Goal: Information Seeking & Learning: Learn about a topic

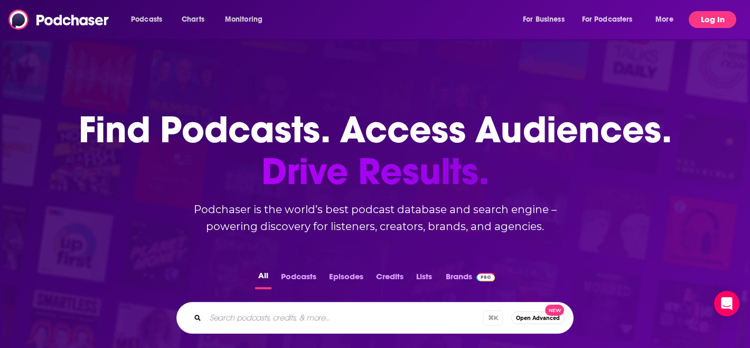
click at [711, 21] on button "Log In" at bounding box center [713, 19] width 48 height 17
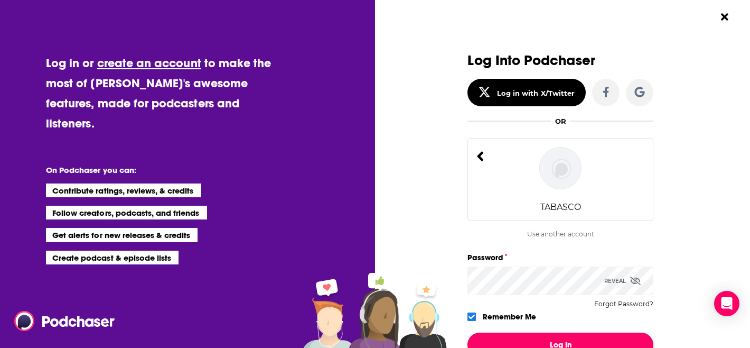
click at [562, 336] on button "Log In" at bounding box center [561, 344] width 186 height 24
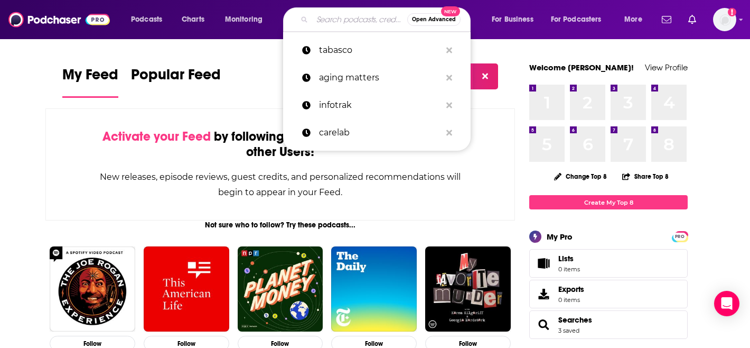
click at [369, 13] on input "Search podcasts, credits, & more..." at bounding box center [359, 19] width 95 height 17
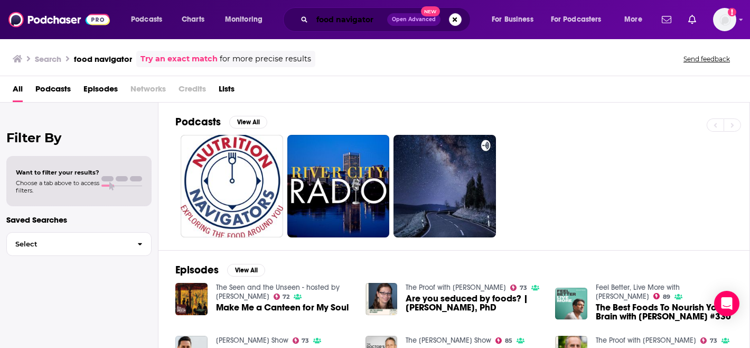
click at [372, 23] on input "food navigator" at bounding box center [349, 19] width 75 height 17
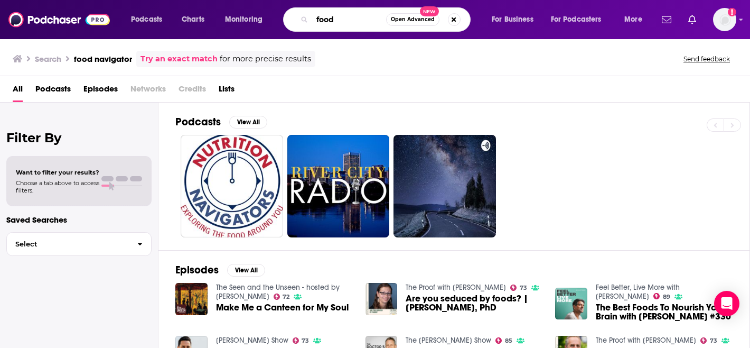
type input "food"
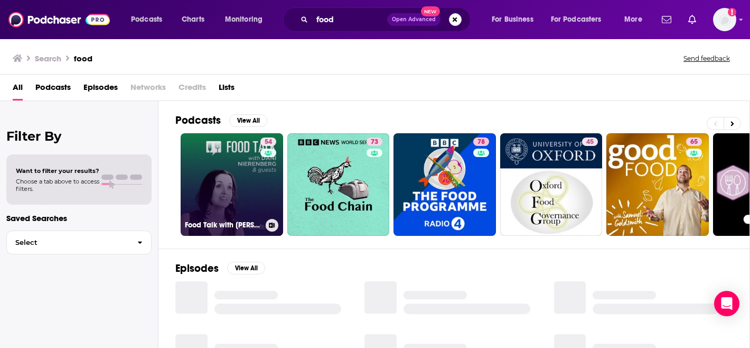
click at [227, 182] on link "54 Food Talk with Dani Nierenberg (by Food Tank)" at bounding box center [232, 184] width 103 height 103
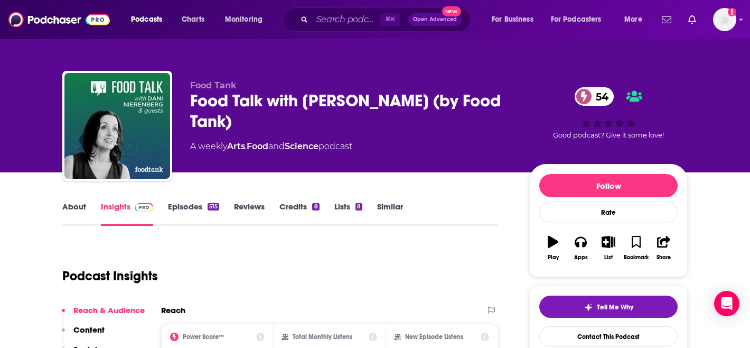
click at [173, 207] on link "Episodes 515" at bounding box center [193, 213] width 51 height 24
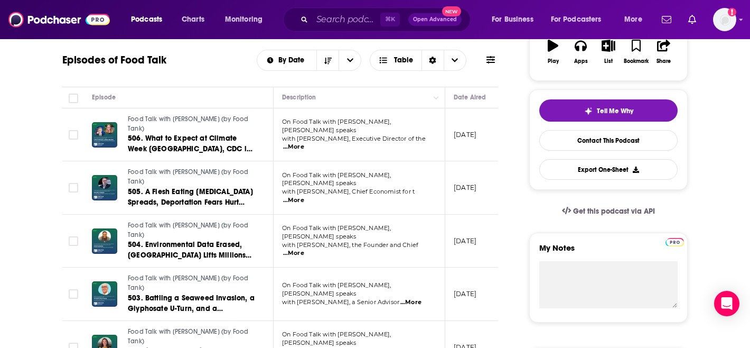
scroll to position [202, 0]
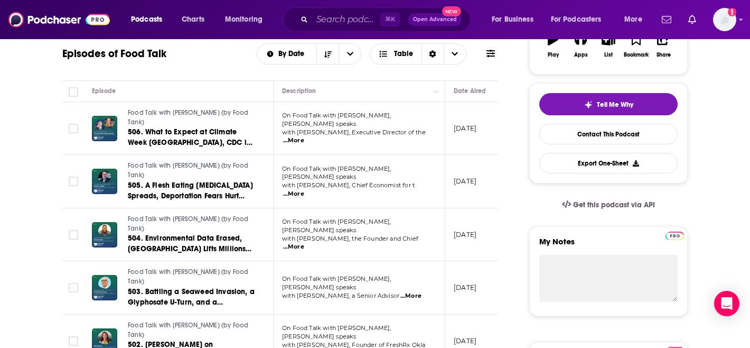
click at [304, 190] on span "...More" at bounding box center [293, 194] width 21 height 8
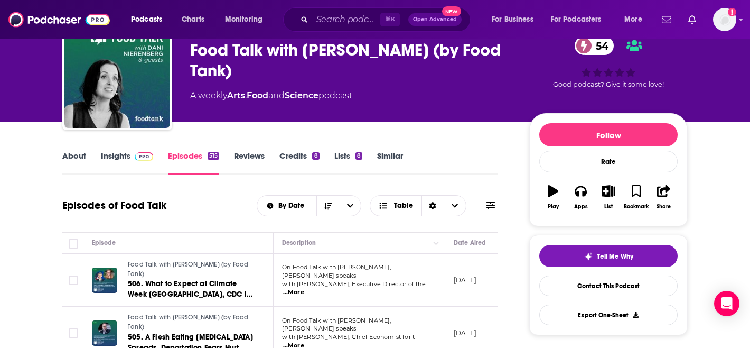
scroll to position [0, 0]
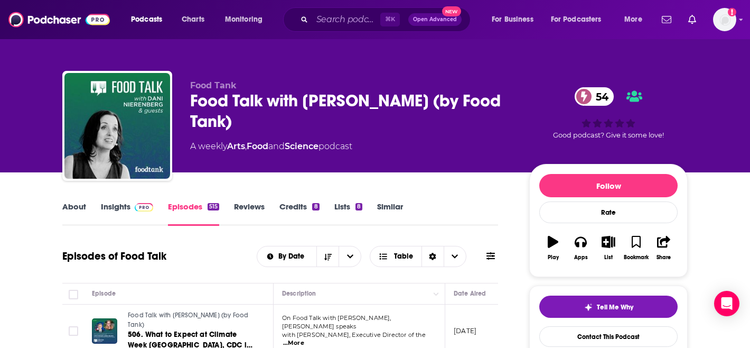
drag, startPoint x: 259, startPoint y: 118, endPoint x: 187, endPoint y: 94, distance: 76.4
click at [187, 94] on div "Food Tank Food Talk with Dani Nierenberg (by Food Tank) 54 A weekly Arts , Food…" at bounding box center [375, 128] width 626 height 114
copy h2 "Food Talk with Dani Nierenberg (by Food Tank)"
click at [117, 213] on link "Insights" at bounding box center [127, 213] width 52 height 24
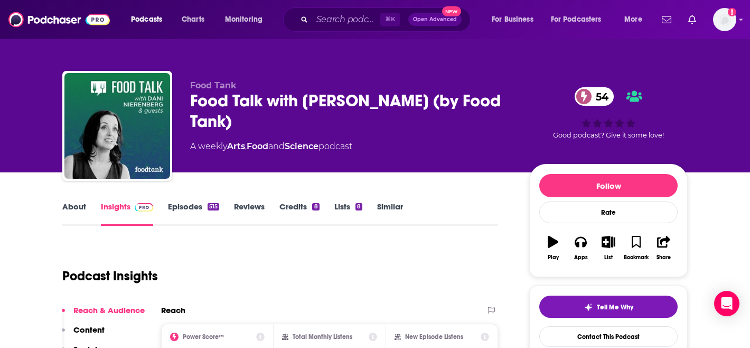
scroll to position [137, 0]
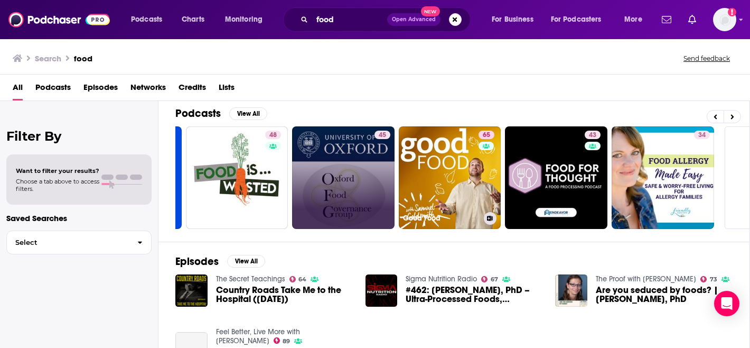
scroll to position [0, 396]
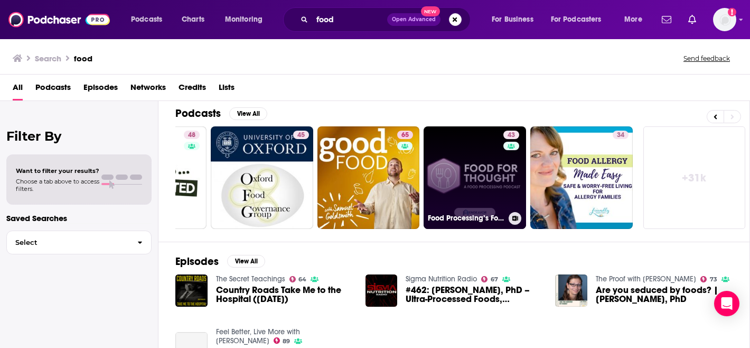
click at [495, 179] on link "43 Food Processing’s Food For Thought Podcast" at bounding box center [475, 177] width 103 height 103
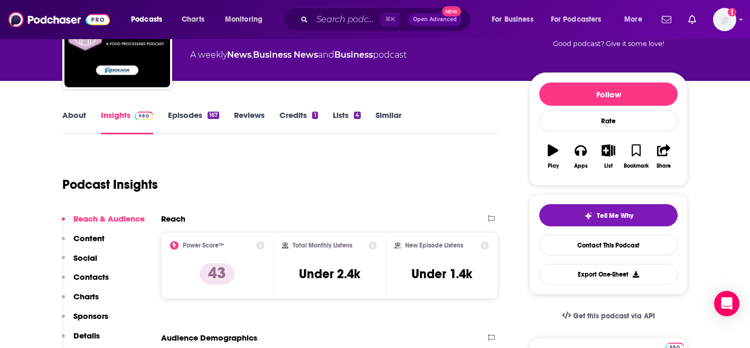
scroll to position [93, 0]
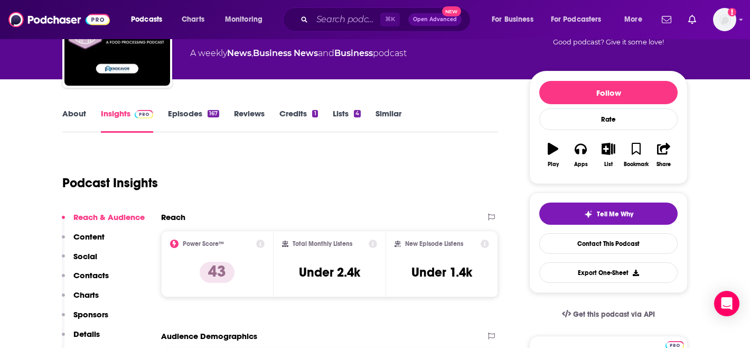
click at [192, 107] on div "About Insights Episodes 167 Reviews Credits 1 Lists 4 Similar" at bounding box center [280, 120] width 436 height 26
click at [193, 118] on link "Episodes 167" at bounding box center [193, 120] width 51 height 24
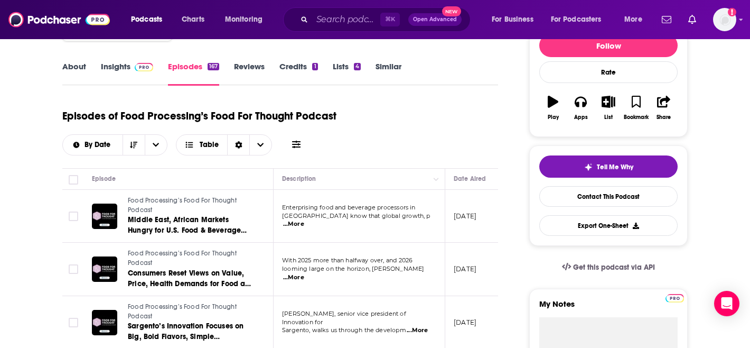
scroll to position [134, 0]
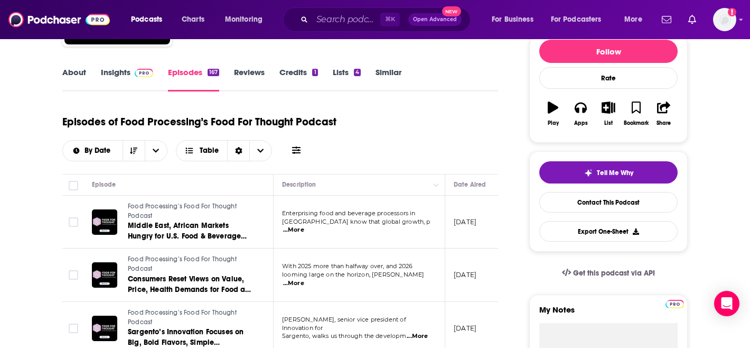
drag, startPoint x: 129, startPoint y: 77, endPoint x: 127, endPoint y: 27, distance: 49.7
click at [129, 77] on link "Insights" at bounding box center [127, 79] width 52 height 24
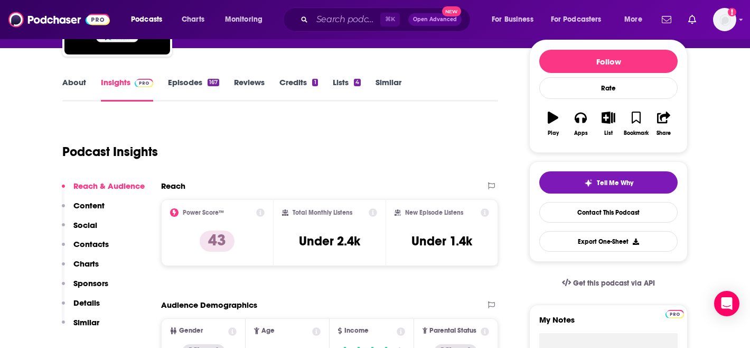
scroll to position [124, 0]
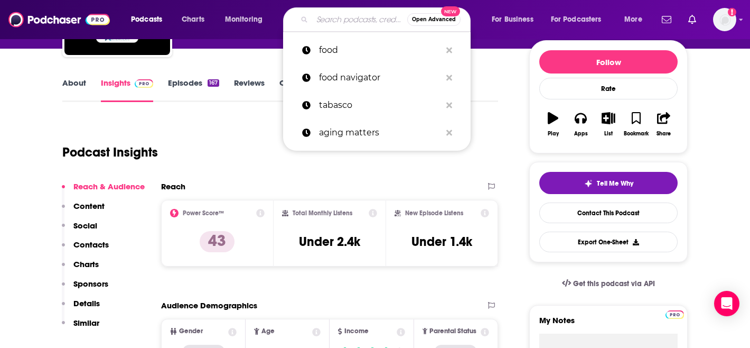
click at [360, 22] on input "Search podcasts, credits, & more..." at bounding box center [359, 19] width 95 height 17
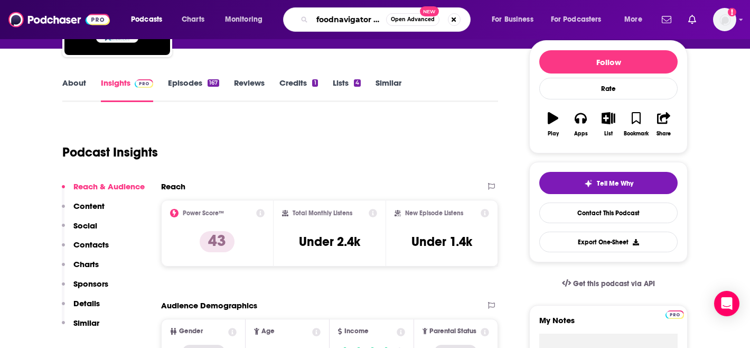
type input "food navigator usa"
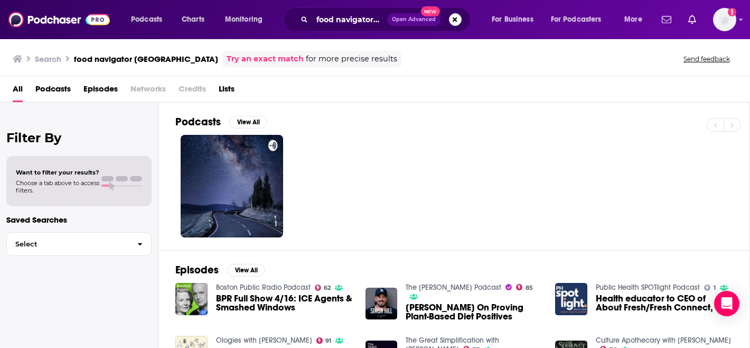
click at [321, 30] on div "food navigator usa Open Advanced New" at bounding box center [377, 19] width 188 height 24
click at [318, 14] on input "food navigator usa" at bounding box center [349, 19] width 75 height 17
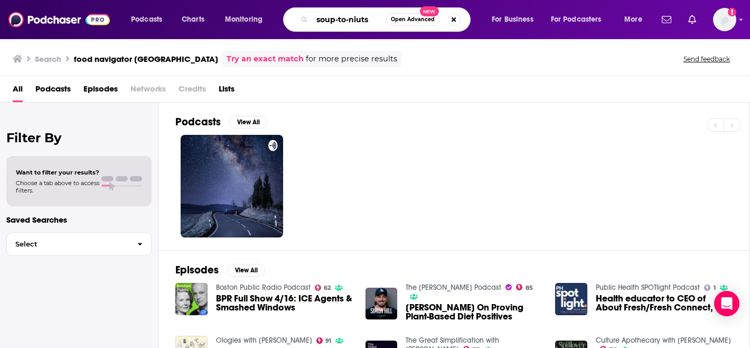
type input "soup-to-niuts"
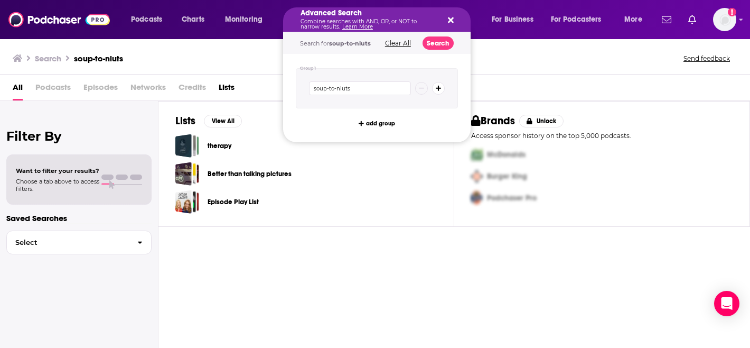
click at [449, 16] on icon "Search podcasts, credits, & more..." at bounding box center [451, 20] width 6 height 8
click at [342, 88] on input "soup-to-niuts" at bounding box center [360, 88] width 102 height 14
type input "soup-to-nuts"
click at [449, 24] on div "Advanced Search Combine searches with AND, OR, or NOT to narrow results. Learn …" at bounding box center [377, 19] width 188 height 24
click at [439, 40] on button "Search" at bounding box center [438, 42] width 31 height 13
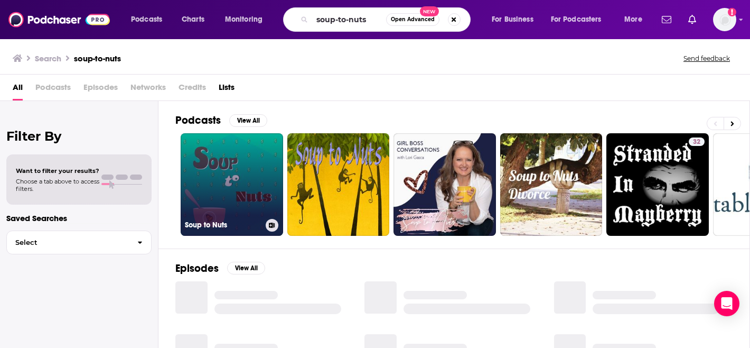
click at [238, 176] on link "Soup to Nuts" at bounding box center [232, 184] width 103 height 103
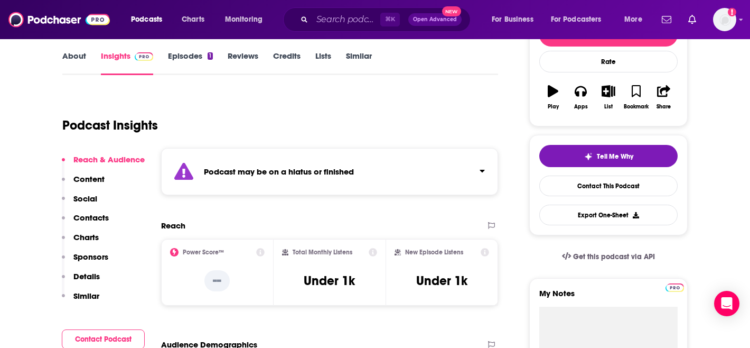
scroll to position [149, 0]
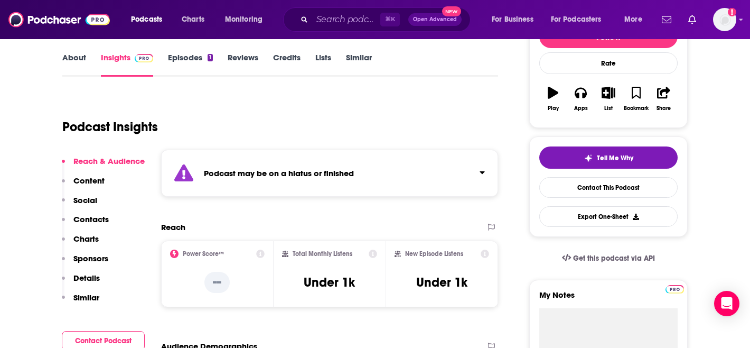
click at [189, 64] on link "Episodes 1" at bounding box center [190, 64] width 45 height 24
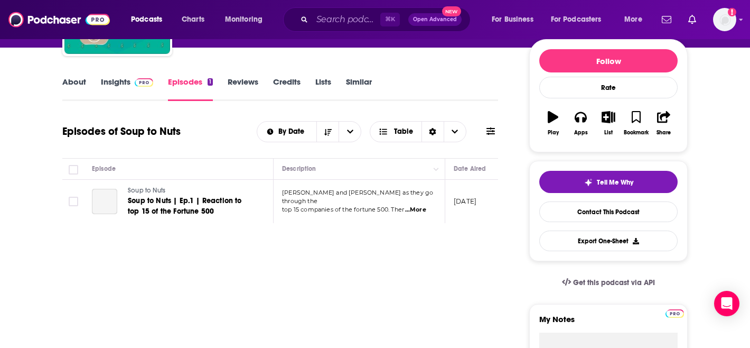
scroll to position [132, 0]
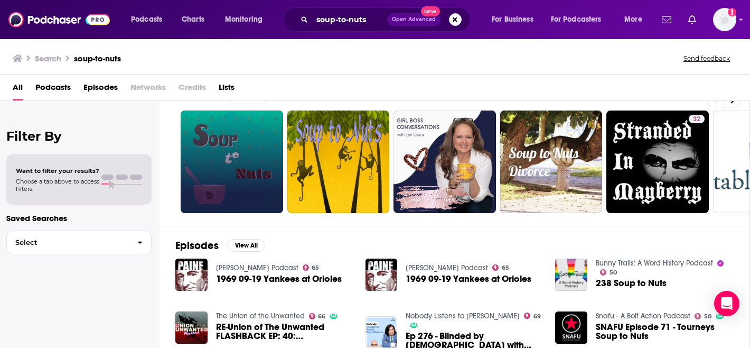
scroll to position [8, 0]
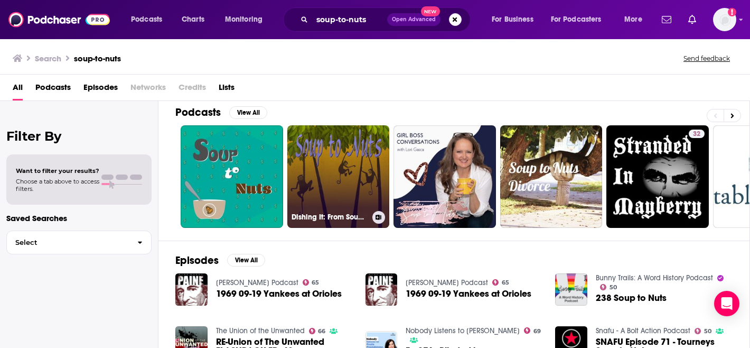
click at [322, 184] on link "Dishing It: From Soup to Nuts" at bounding box center [338, 176] width 103 height 103
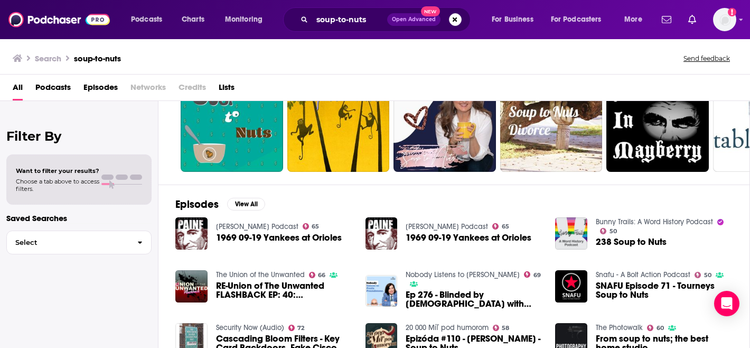
scroll to position [63, 0]
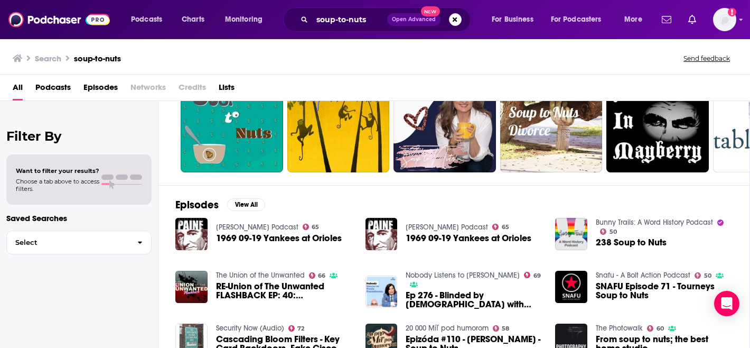
click at [42, 94] on span "Podcasts" at bounding box center [52, 90] width 35 height 22
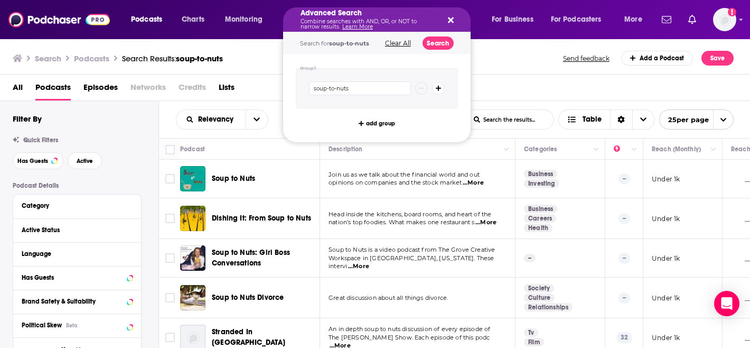
click at [454, 21] on div "Advanced Search Combine searches with AND, OR, or NOT to narrow results. Learn …" at bounding box center [377, 19] width 188 height 24
click at [406, 40] on button "Clear All" at bounding box center [398, 43] width 32 height 7
click at [357, 86] on input "Search podcasts, credits, & more..." at bounding box center [360, 88] width 102 height 14
click at [454, 22] on div "Advanced Search Combine searches with AND, OR, or NOT to narrow results. Learn …" at bounding box center [377, 19] width 188 height 24
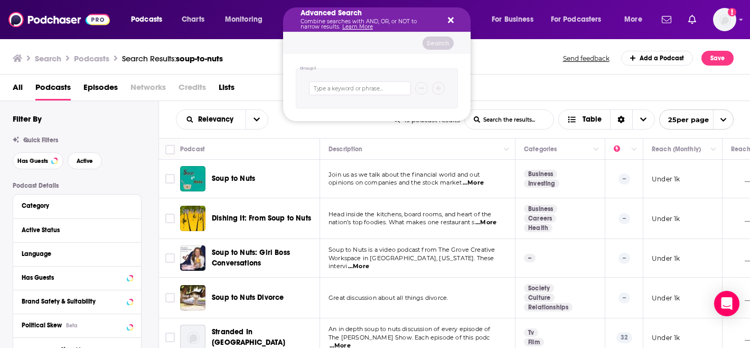
click at [452, 21] on icon "Search podcasts, credits, & more..." at bounding box center [451, 20] width 6 height 6
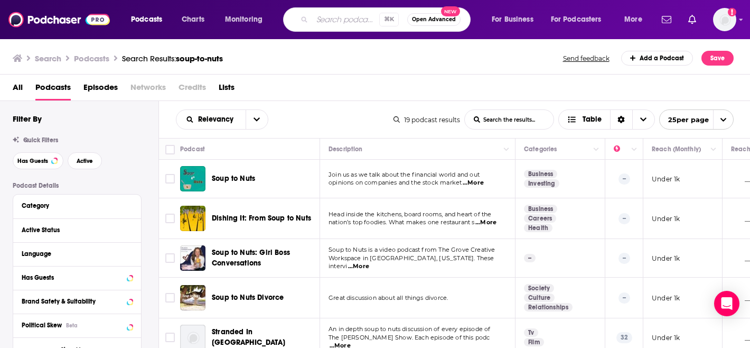
click at [333, 17] on input "Search podcasts, credits, & more..." at bounding box center [345, 19] width 67 height 17
type input "nutracast"
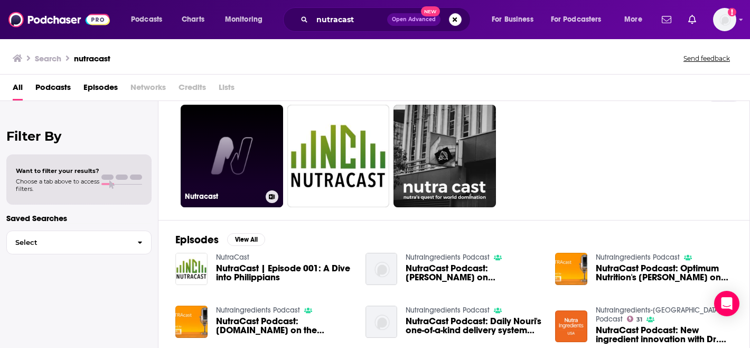
scroll to position [31, 0]
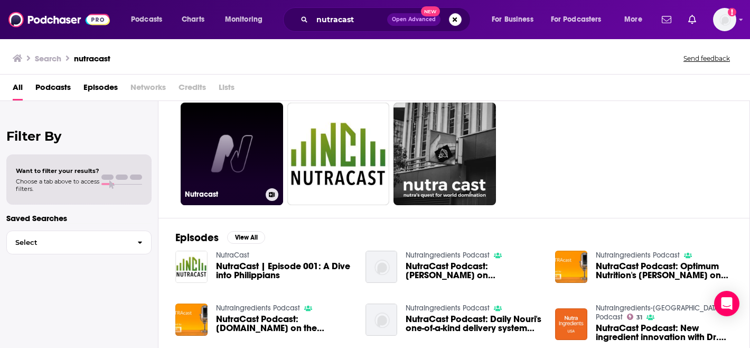
click at [249, 134] on link "Nutracast" at bounding box center [232, 154] width 103 height 103
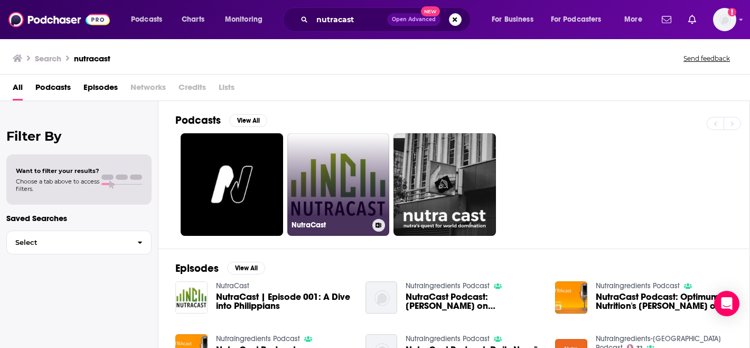
click at [341, 168] on link "NutraCast" at bounding box center [338, 184] width 103 height 103
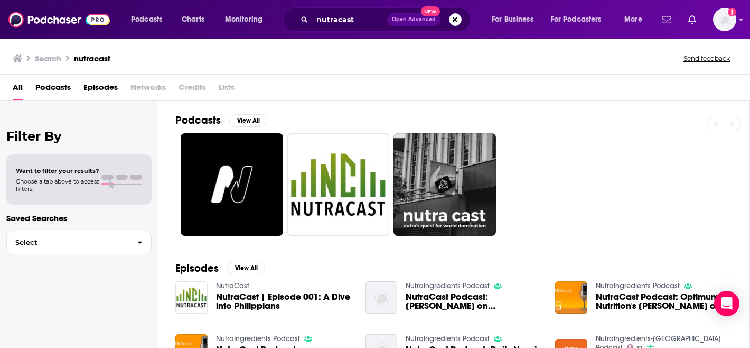
click at [409, 129] on div "Podcasts View All" at bounding box center [462, 124] width 574 height 20
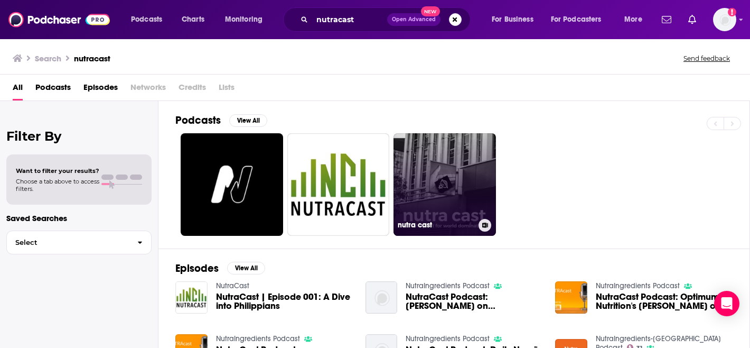
click at [425, 159] on link "nutra cast" at bounding box center [445, 184] width 103 height 103
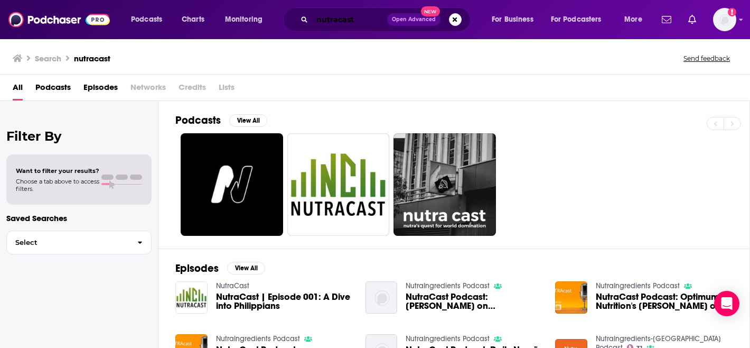
click at [326, 20] on input "nutracast" at bounding box center [349, 19] width 75 height 17
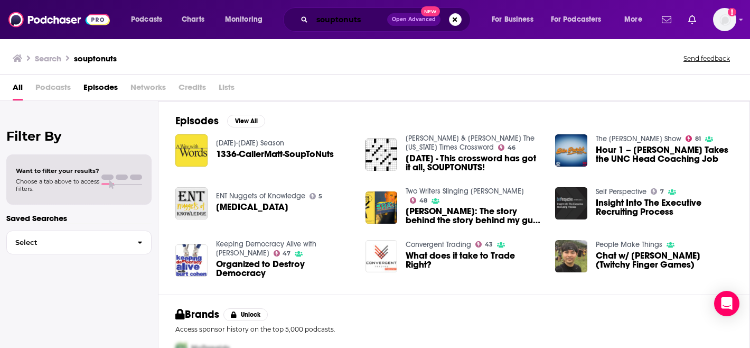
click at [338, 18] on input "souptonuts" at bounding box center [349, 19] width 75 height 17
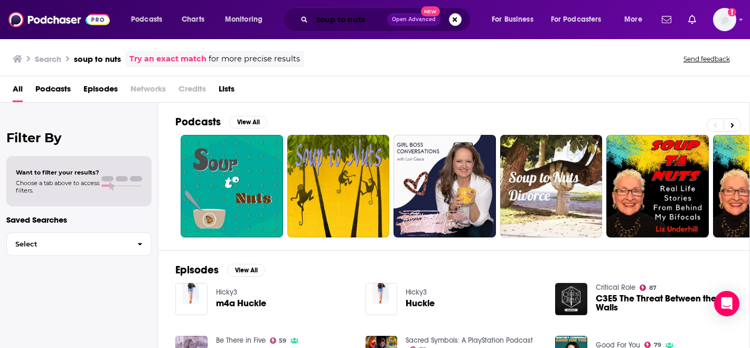
click at [367, 16] on input "soup to nuts" at bounding box center [349, 19] width 75 height 17
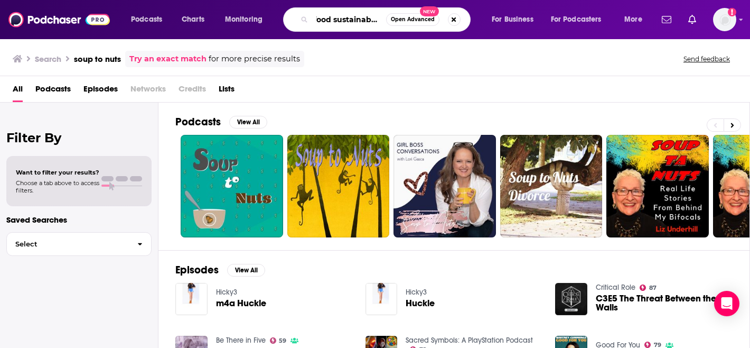
scroll to position [0, 7]
type input "food sustainability"
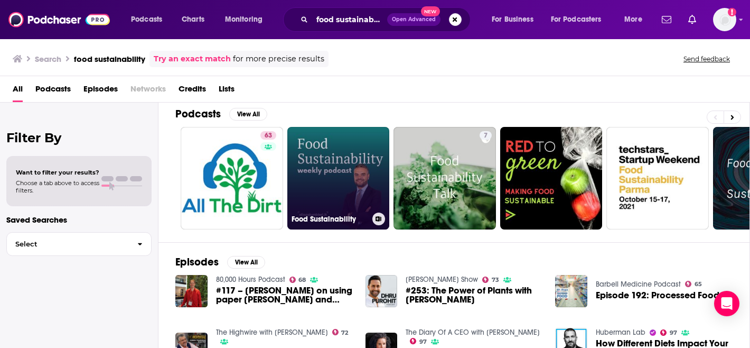
scroll to position [7, 0]
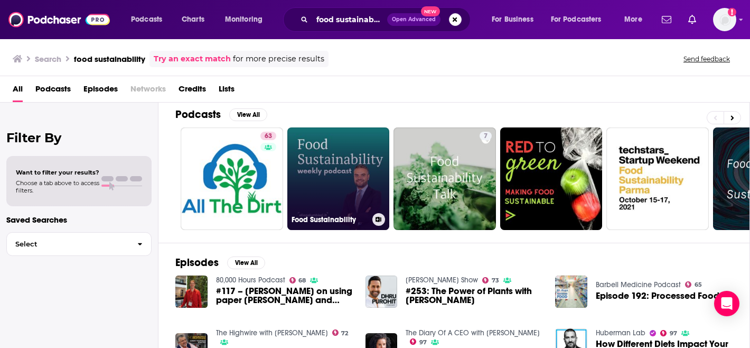
click at [313, 155] on link "Food Sustainability" at bounding box center [338, 178] width 103 height 103
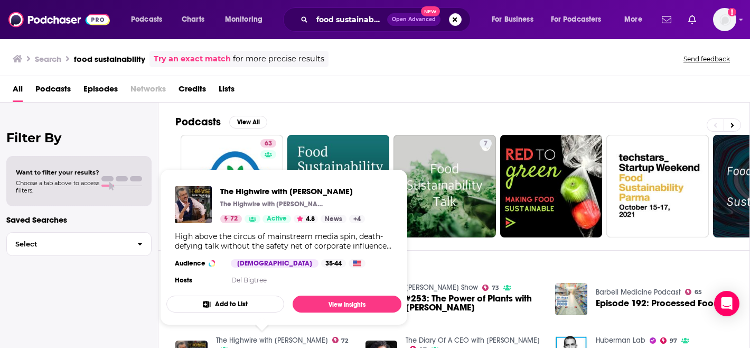
click at [53, 91] on span "Podcasts" at bounding box center [52, 91] width 35 height 22
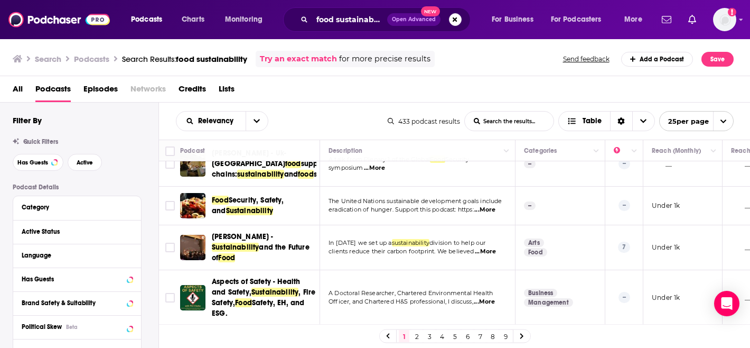
scroll to position [371, 0]
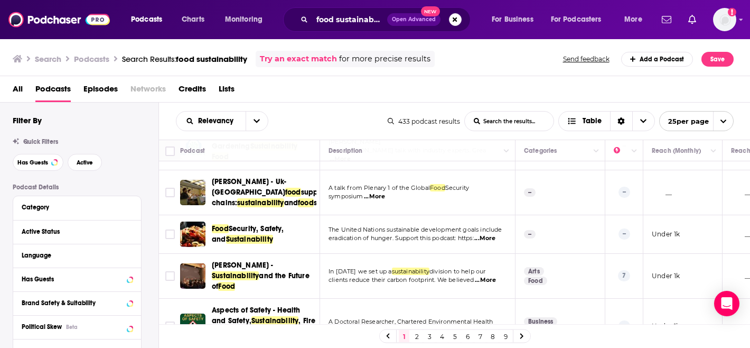
click at [272, 224] on span "Security, Safety, and" at bounding box center [248, 234] width 72 height 20
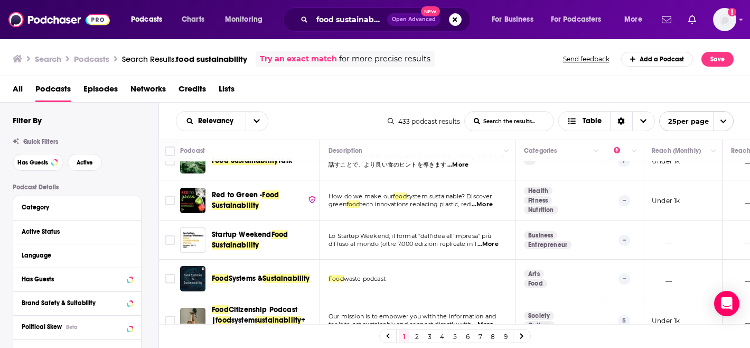
scroll to position [106, 0]
click at [74, 231] on div "Active Status" at bounding box center [64, 231] width 84 height 7
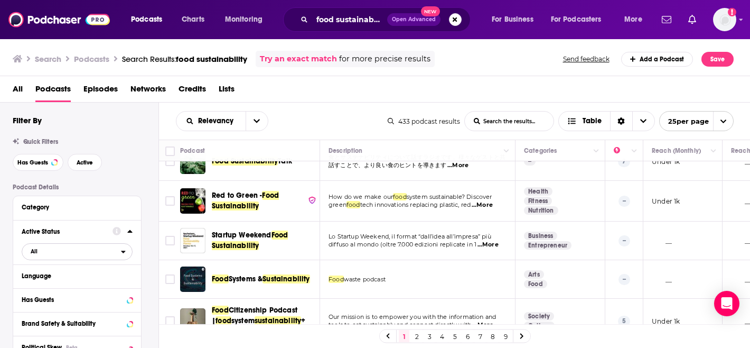
click at [87, 245] on span "All" at bounding box center [71, 251] width 99 height 14
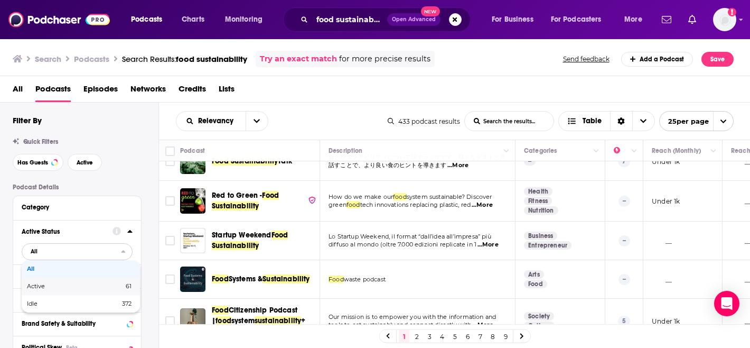
click at [82, 286] on span "Active" at bounding box center [55, 286] width 57 height 6
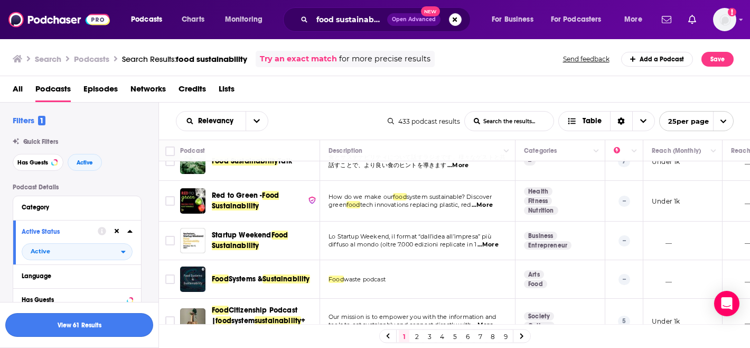
click at [103, 328] on button "View 61 Results" at bounding box center [79, 325] width 148 height 24
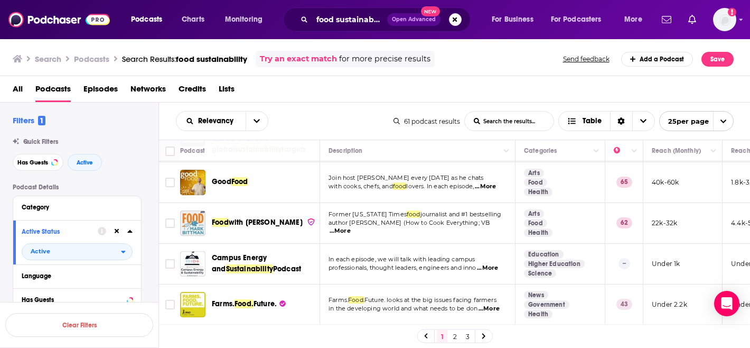
scroll to position [94, 0]
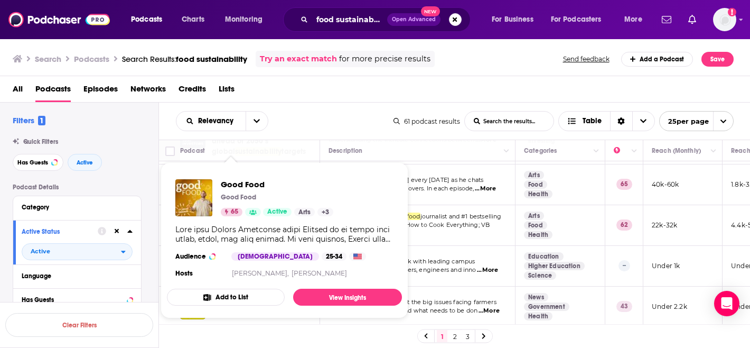
click at [237, 183] on span "Good Food" at bounding box center [277, 184] width 113 height 10
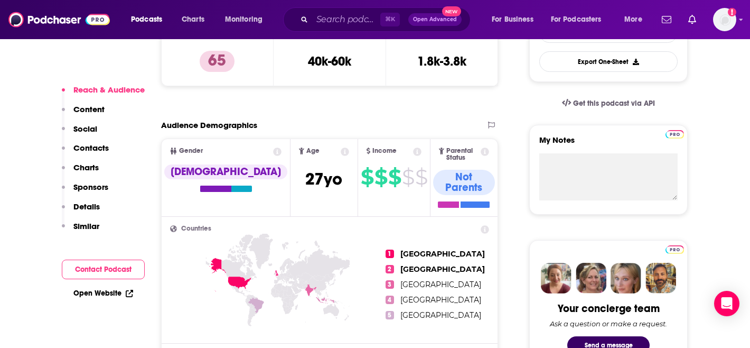
scroll to position [124, 0]
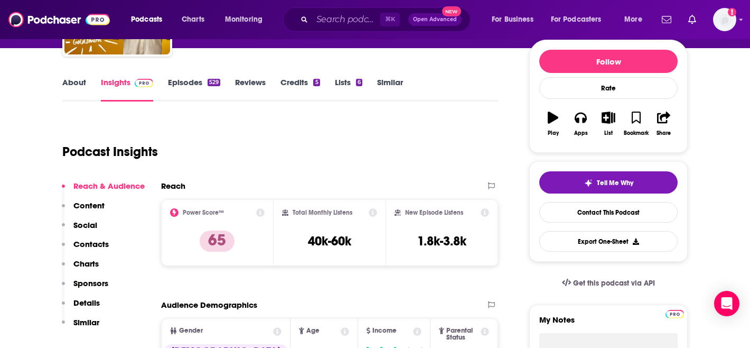
click at [176, 80] on link "Episodes 529" at bounding box center [194, 89] width 52 height 24
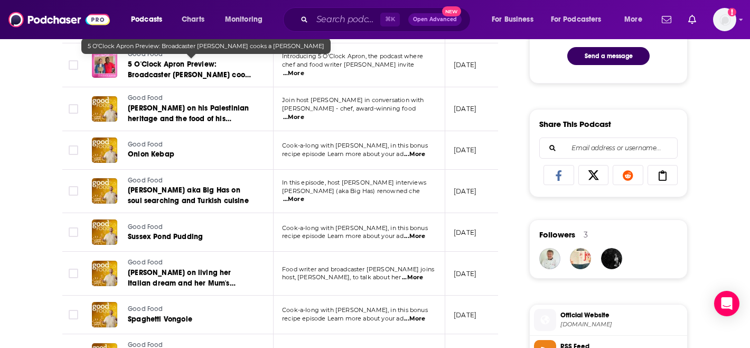
scroll to position [594, 0]
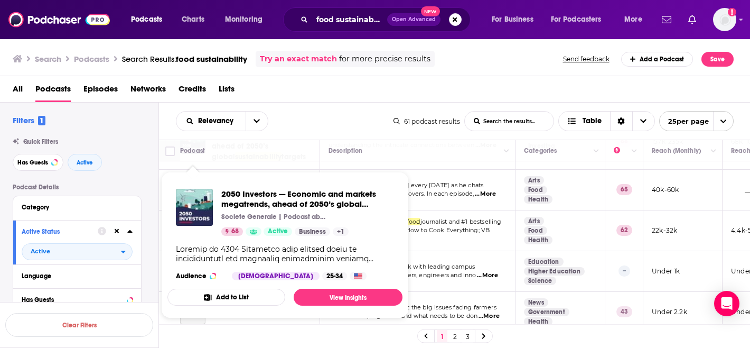
scroll to position [90, 0]
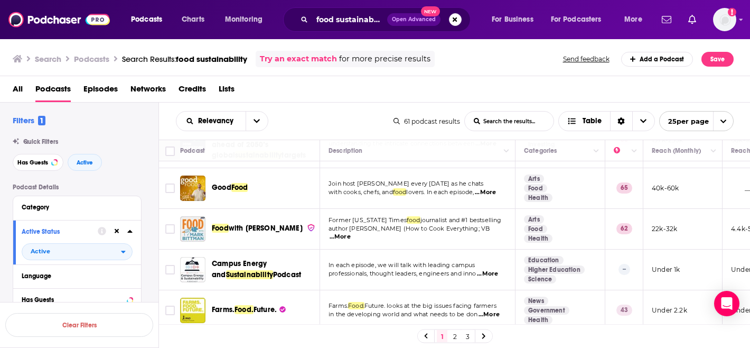
click at [250, 229] on span "with Mark Bittman" at bounding box center [266, 228] width 74 height 9
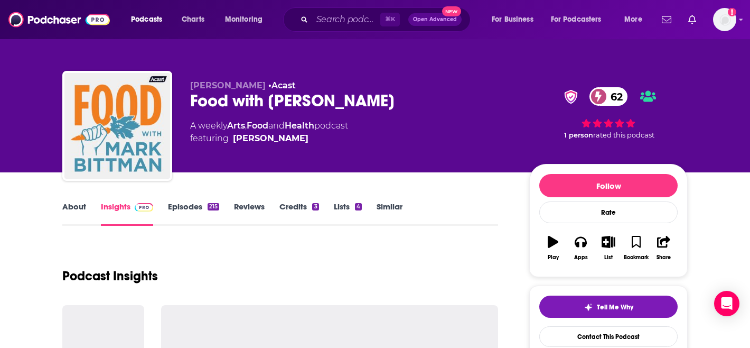
click at [193, 210] on link "Episodes 215" at bounding box center [193, 213] width 51 height 24
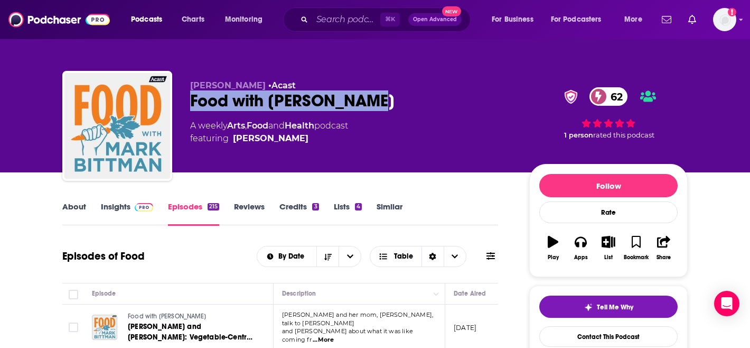
drag, startPoint x: 389, startPoint y: 96, endPoint x: 190, endPoint y: 100, distance: 198.7
click at [190, 100] on div "Food with Mark Bittman 62" at bounding box center [351, 100] width 322 height 21
copy h2 "Food with Mark Bittman"
click at [125, 208] on link "Insights" at bounding box center [127, 213] width 52 height 24
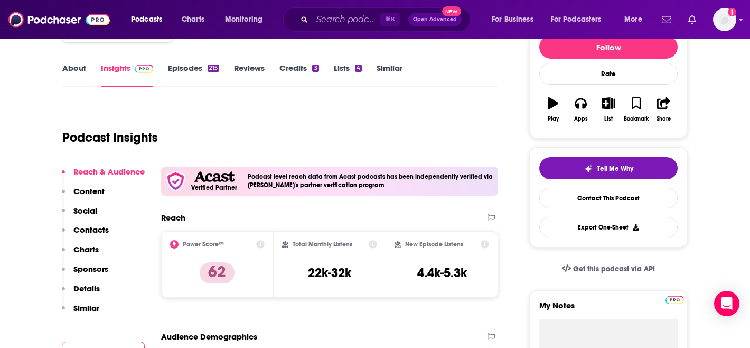
scroll to position [139, 0]
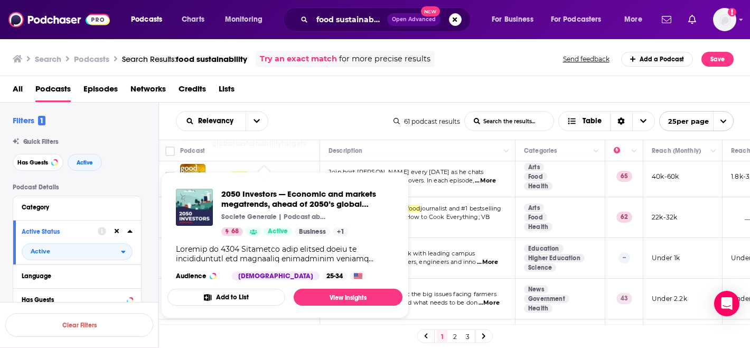
scroll to position [102, 0]
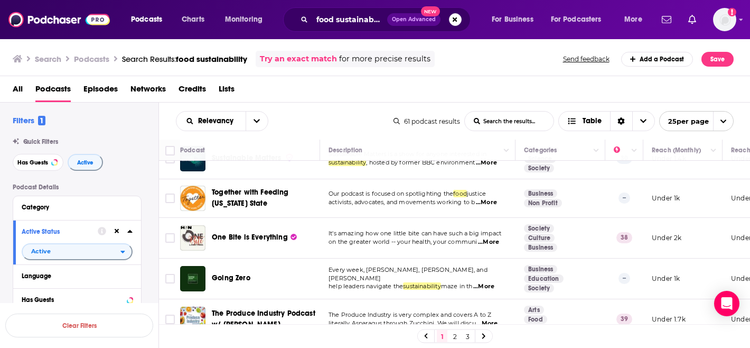
scroll to position [848, 0]
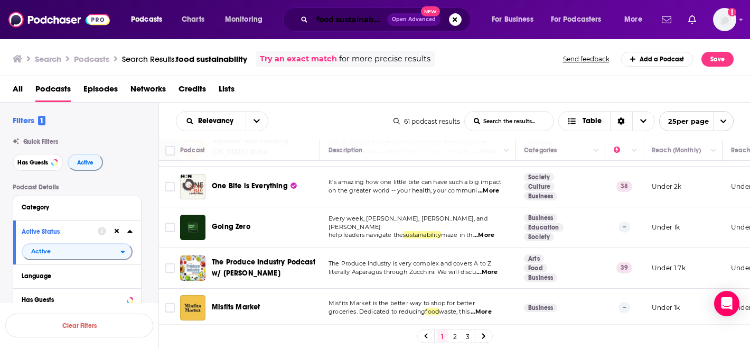
click at [370, 16] on input "food sustainability" at bounding box center [349, 19] width 75 height 17
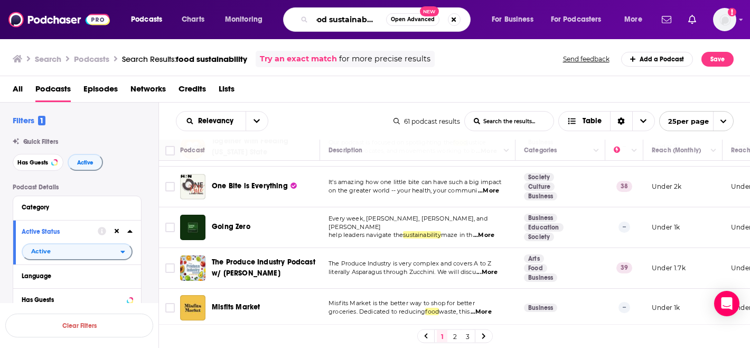
scroll to position [0, 0]
type input "prepared foods"
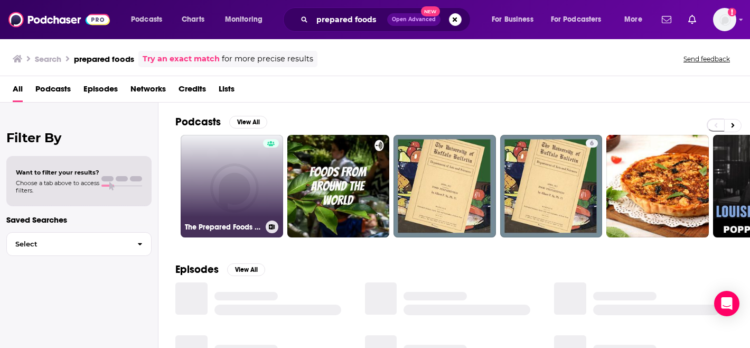
click at [201, 184] on link "The Prepared Foods Podcast" at bounding box center [232, 186] width 103 height 103
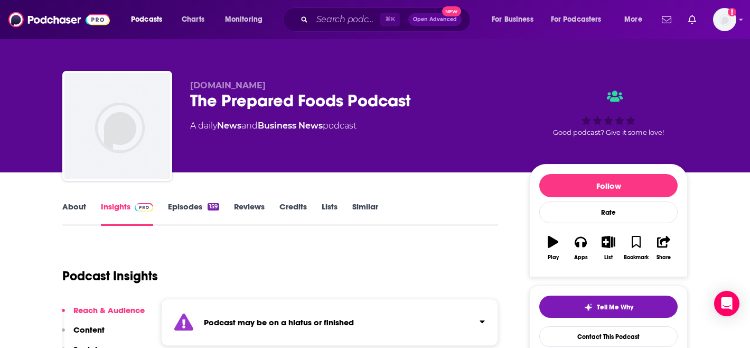
click at [186, 202] on link "Episodes 159" at bounding box center [193, 213] width 51 height 24
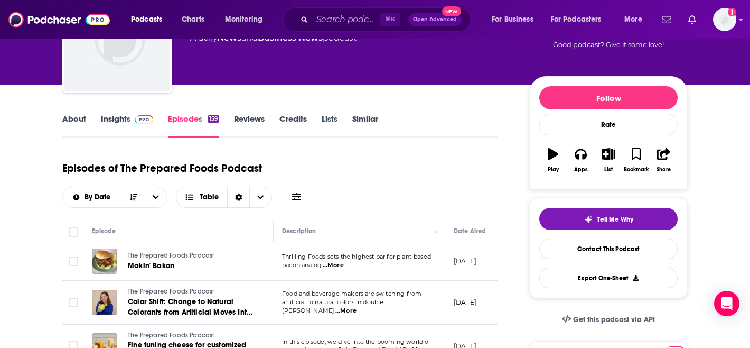
scroll to position [36, 0]
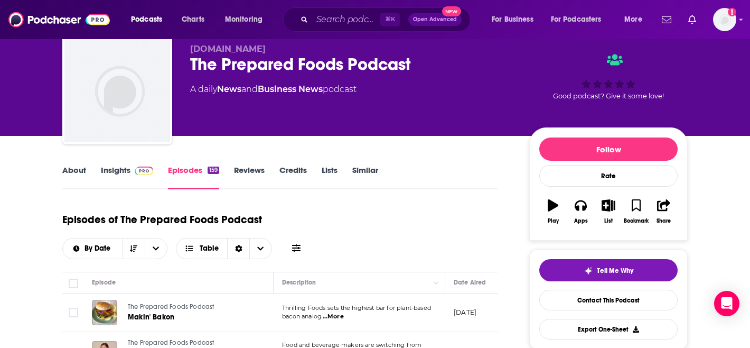
click at [83, 164] on div "About Insights Episodes 159 Reviews Credits Lists Similar" at bounding box center [280, 176] width 436 height 26
click at [115, 167] on link "Insights" at bounding box center [127, 177] width 52 height 24
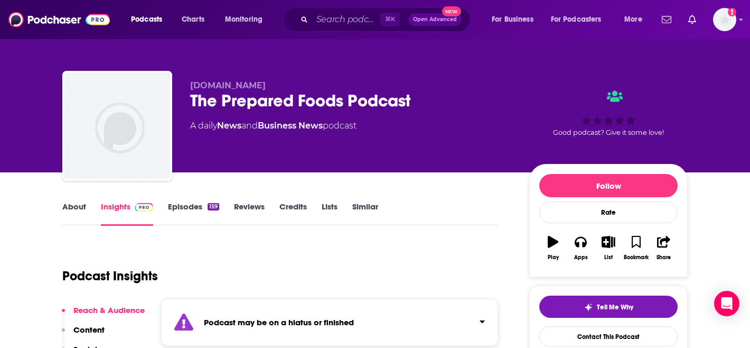
click at [194, 205] on link "Episodes 159" at bounding box center [193, 213] width 51 height 24
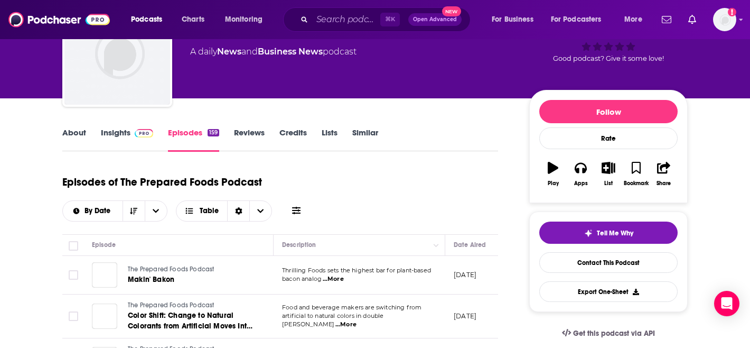
scroll to position [116, 0]
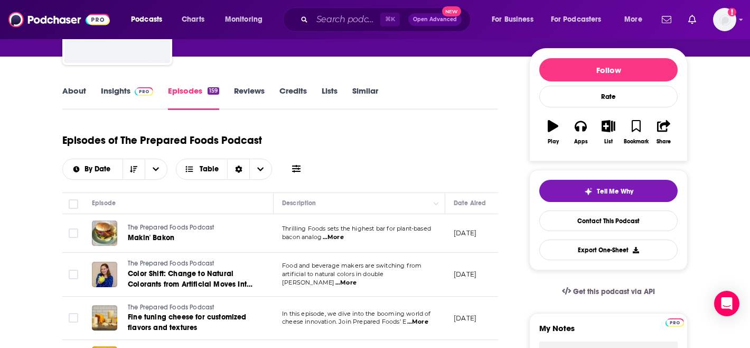
click at [149, 93] on img at bounding box center [144, 91] width 18 height 8
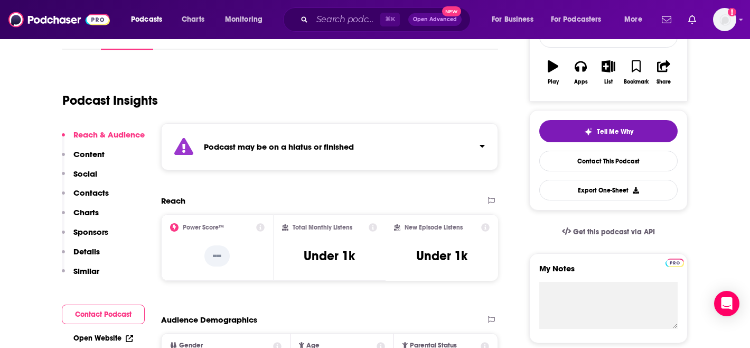
scroll to position [176, 0]
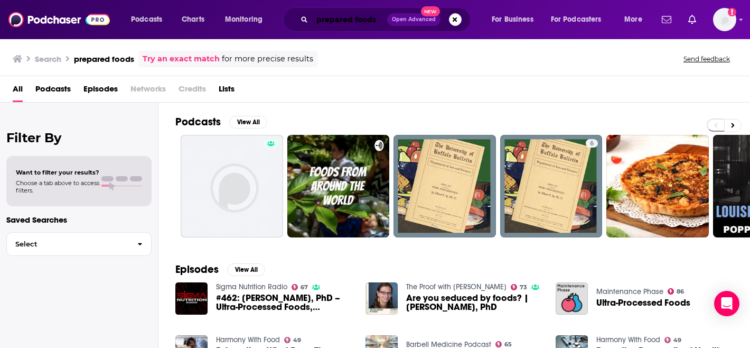
click at [347, 16] on input "prepared foods" at bounding box center [349, 19] width 75 height 17
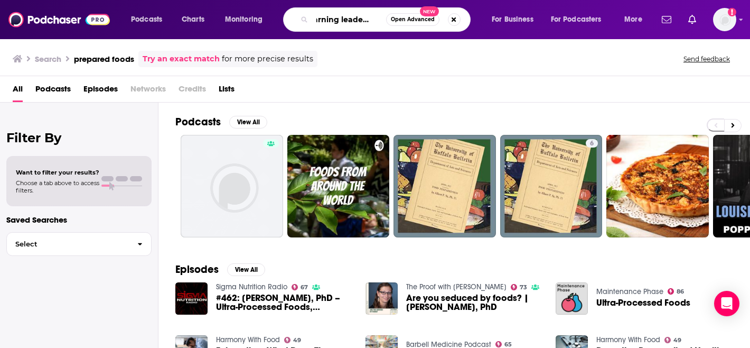
scroll to position [0, 17]
type input "learning leader show"
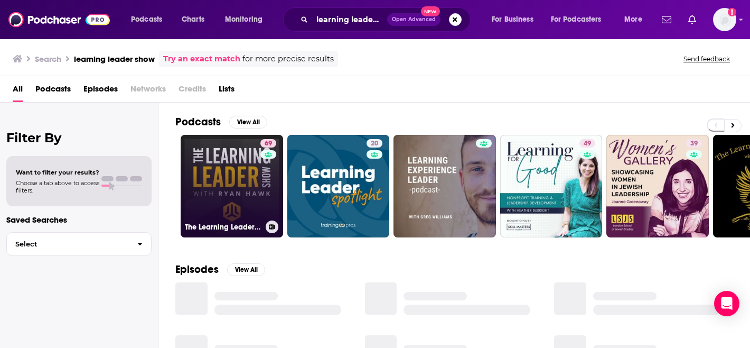
click at [213, 183] on link "69 The Learning Leader Show With Ryan Hawk" at bounding box center [232, 186] width 103 height 103
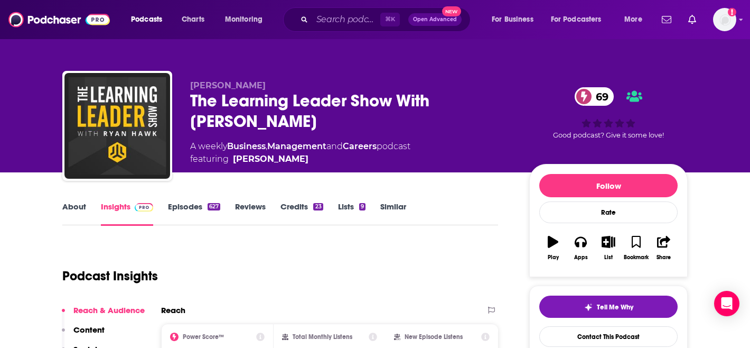
click at [188, 207] on link "Episodes 627" at bounding box center [194, 213] width 52 height 24
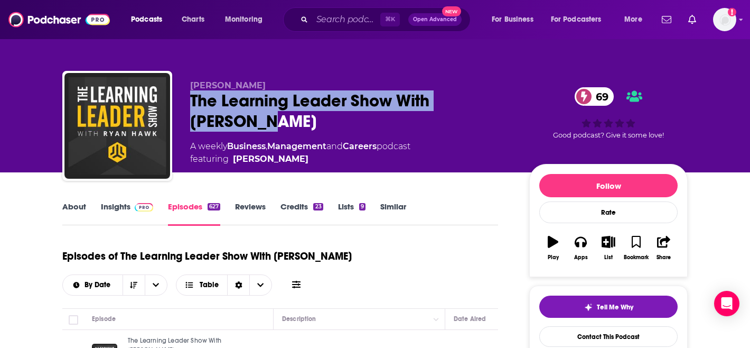
drag, startPoint x: 262, startPoint y: 122, endPoint x: 193, endPoint y: 95, distance: 74.0
click at [193, 95] on div "The Learning Leader Show With Ryan Hawk 69" at bounding box center [351, 110] width 322 height 41
copy h2 "The Learning Leader Show With Ryan Hawk"
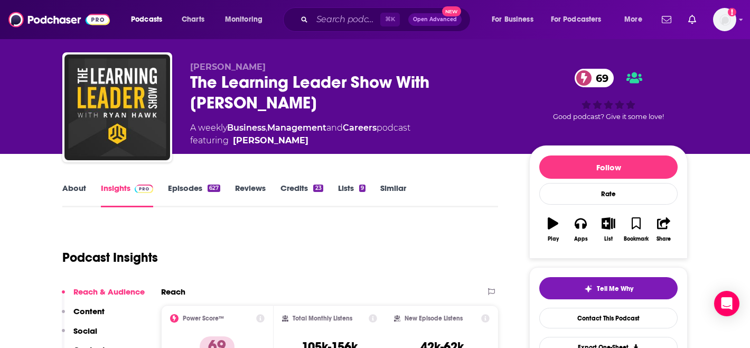
scroll to position [21, 0]
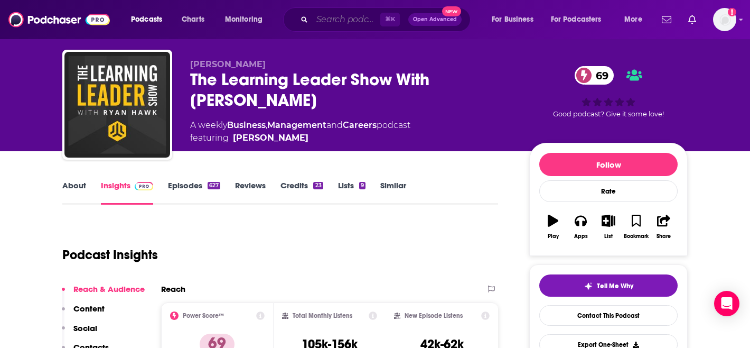
click at [354, 23] on input "Search podcasts, credits, & more..." at bounding box center [346, 19] width 68 height 17
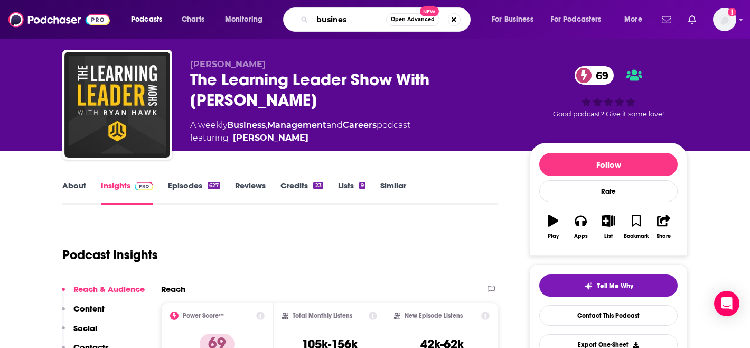
type input "business"
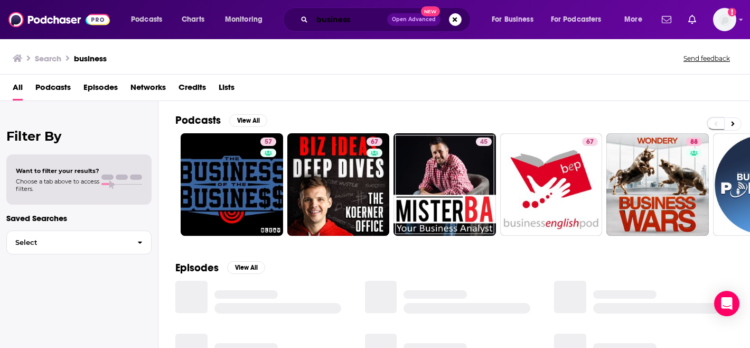
click at [379, 17] on input "business" at bounding box center [349, 19] width 75 height 17
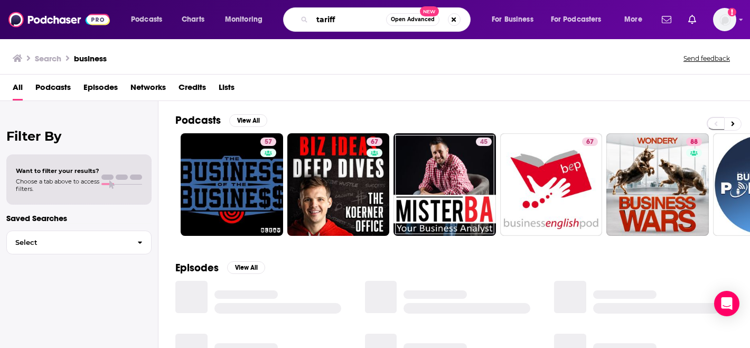
type input "tariff"
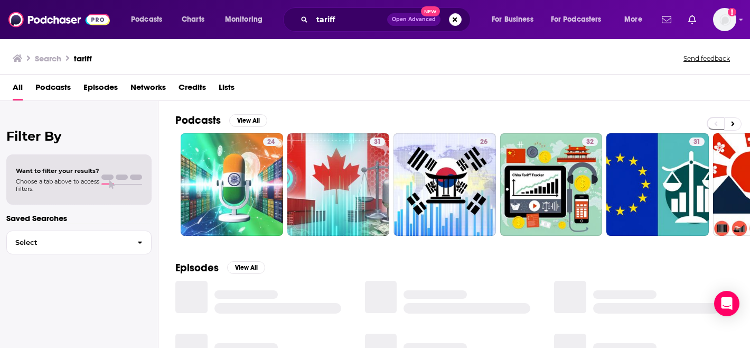
click at [92, 88] on span "Episodes" at bounding box center [100, 90] width 34 height 22
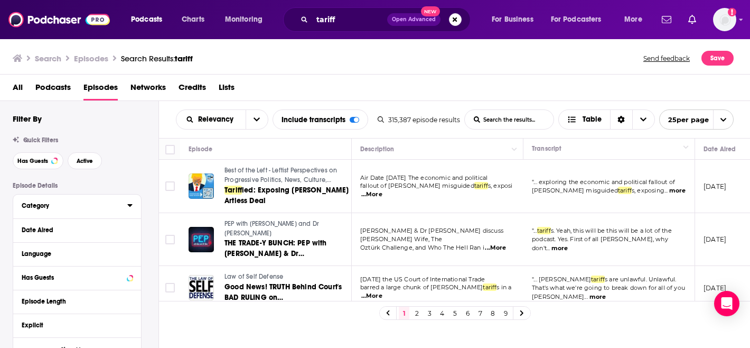
click at [72, 209] on div "Category" at bounding box center [71, 205] width 99 height 7
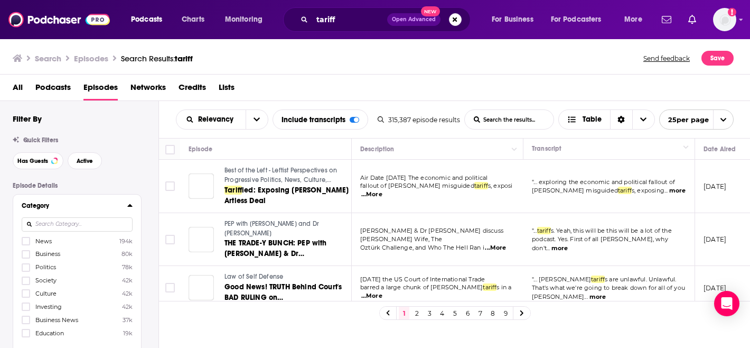
click at [85, 219] on input at bounding box center [77, 224] width 111 height 14
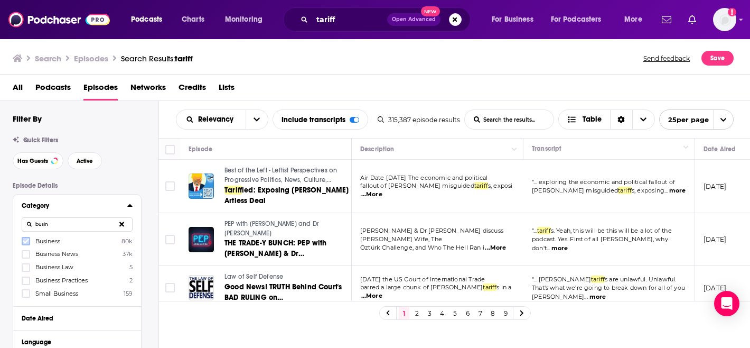
type input "busin"
click at [25, 242] on icon at bounding box center [26, 241] width 6 height 5
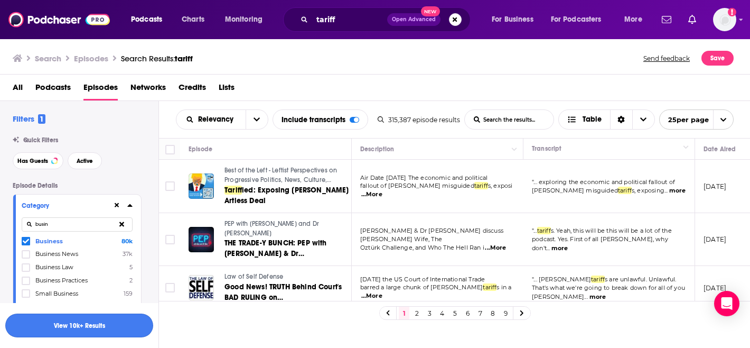
click at [59, 324] on button "View 10k+ Results" at bounding box center [79, 325] width 148 height 24
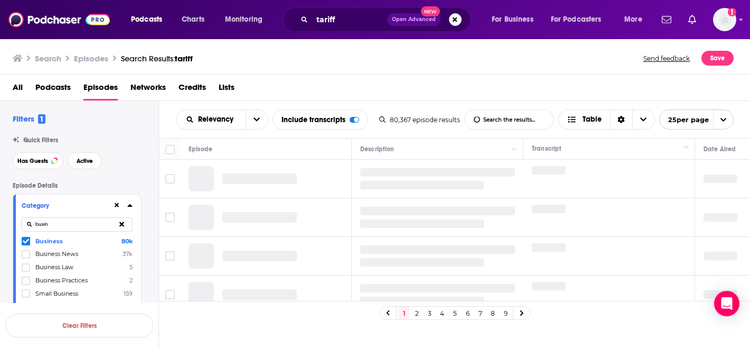
click at [119, 225] on icon at bounding box center [121, 223] width 5 height 7
click at [89, 225] on input at bounding box center [77, 224] width 111 height 14
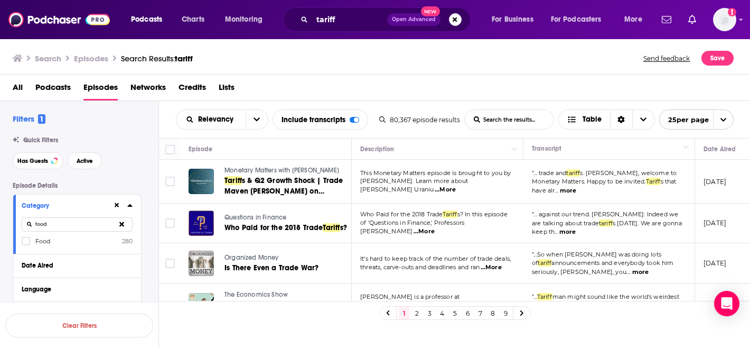
type input "food"
click at [55, 238] on label "Food 280" at bounding box center [77, 240] width 111 height 9
click at [26, 244] on input "multiSelectOption-food-0" at bounding box center [26, 244] width 0 height 0
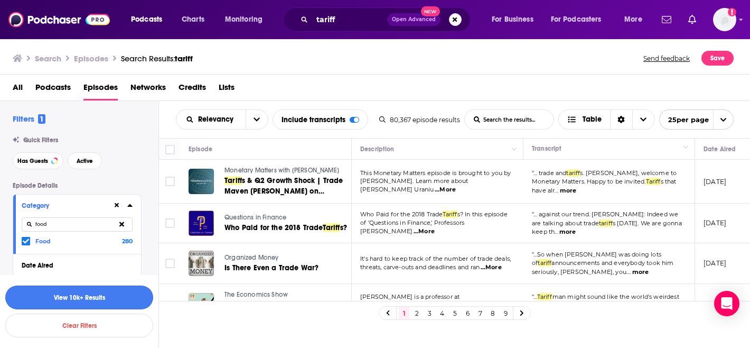
click at [70, 302] on button "View 10k+ Results" at bounding box center [79, 297] width 148 height 24
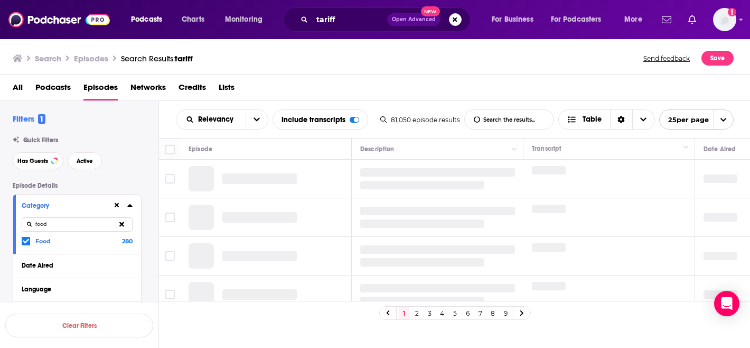
click at [123, 226] on icon at bounding box center [121, 223] width 5 height 5
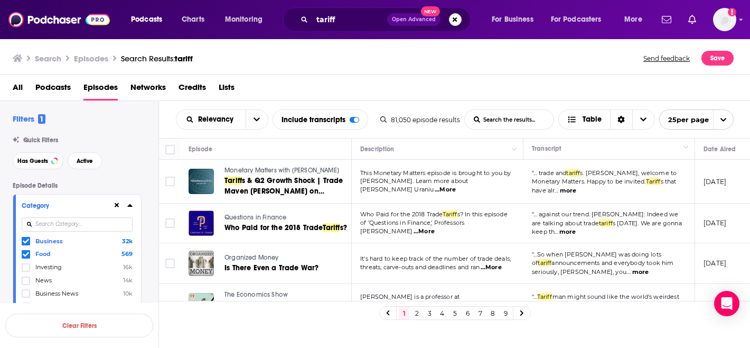
click at [75, 225] on input at bounding box center [77, 224] width 111 height 14
type input "sus"
click at [62, 244] on span "Sustainability" at bounding box center [54, 240] width 38 height 7
click at [26, 244] on input "multiSelectOption-sustainability-0" at bounding box center [26, 244] width 0 height 0
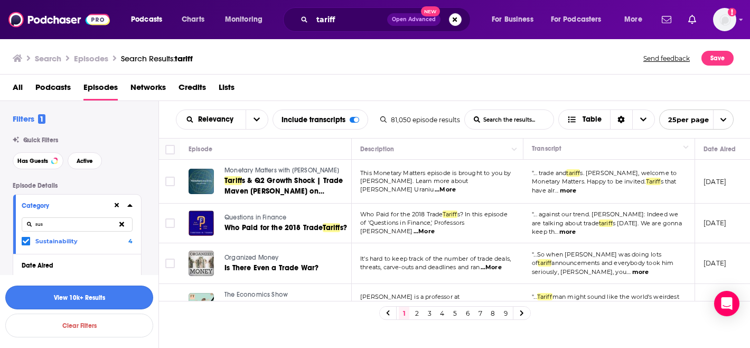
click at [66, 295] on button "View 10k+ Results" at bounding box center [79, 297] width 148 height 24
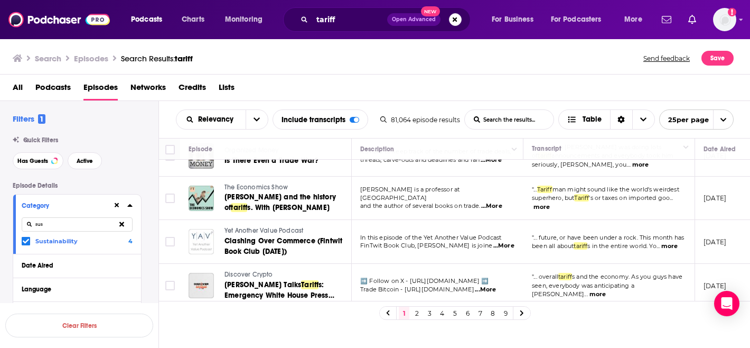
scroll to position [108, 0]
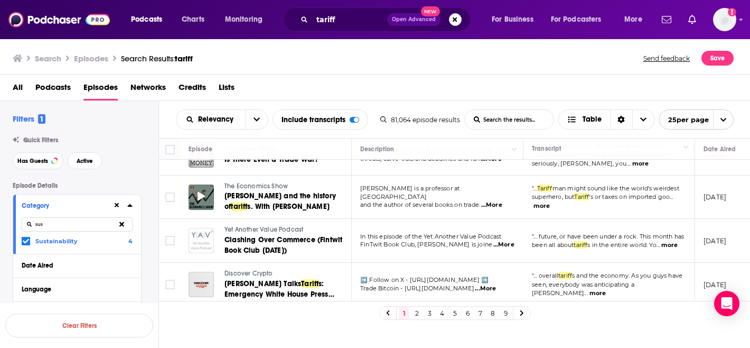
click at [200, 190] on div at bounding box center [201, 196] width 25 height 25
click at [251, 187] on span "The Economics Show" at bounding box center [256, 185] width 63 height 7
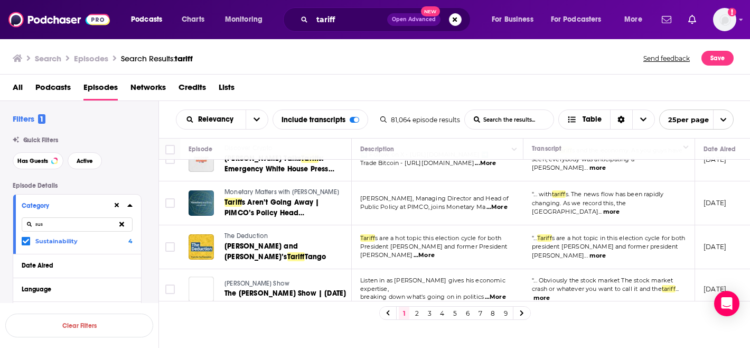
scroll to position [234, 0]
click at [249, 190] on span "Monetary Matters with Jack Farley" at bounding box center [282, 191] width 115 height 7
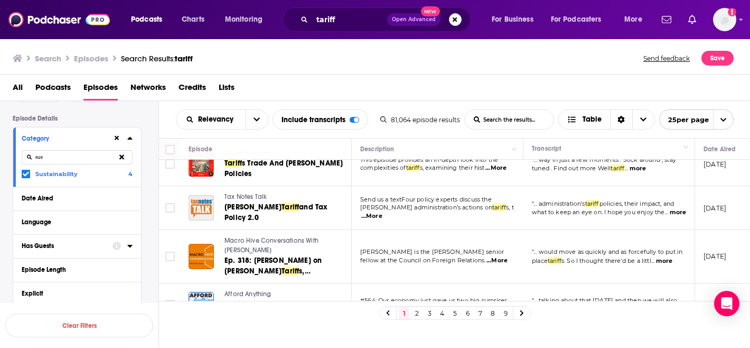
scroll to position [123, 0]
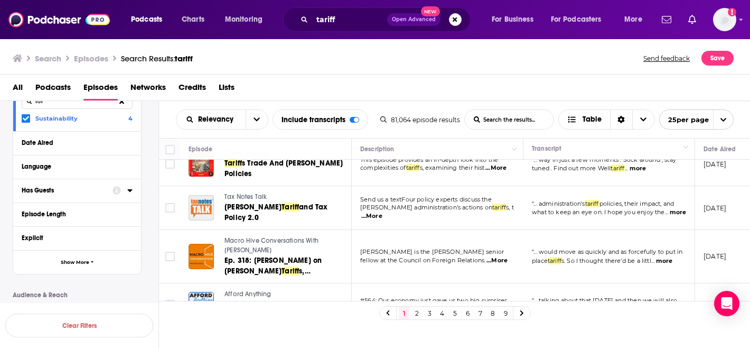
click at [128, 192] on icon at bounding box center [129, 190] width 5 height 8
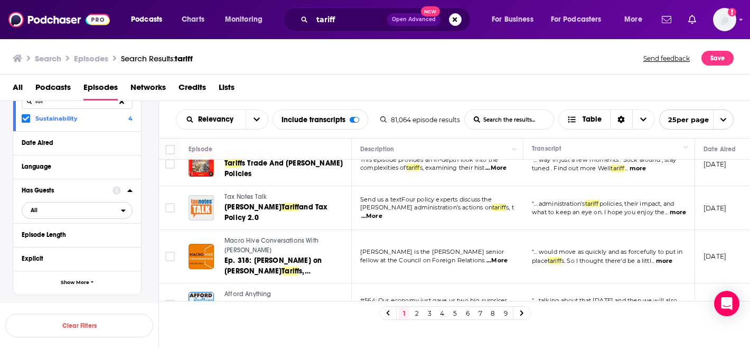
click at [85, 219] on button "All" at bounding box center [77, 210] width 111 height 17
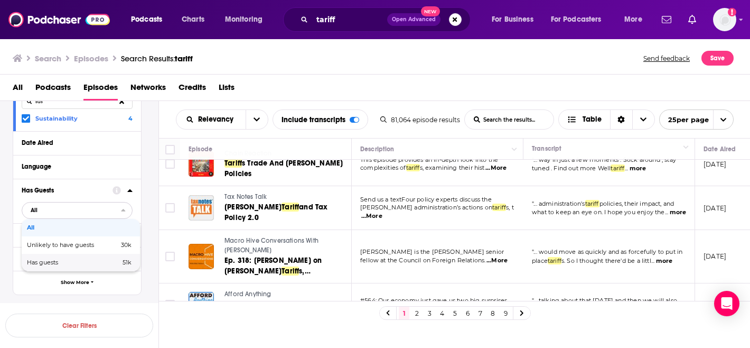
click at [78, 262] on span "Has guests" at bounding box center [58, 262] width 62 height 6
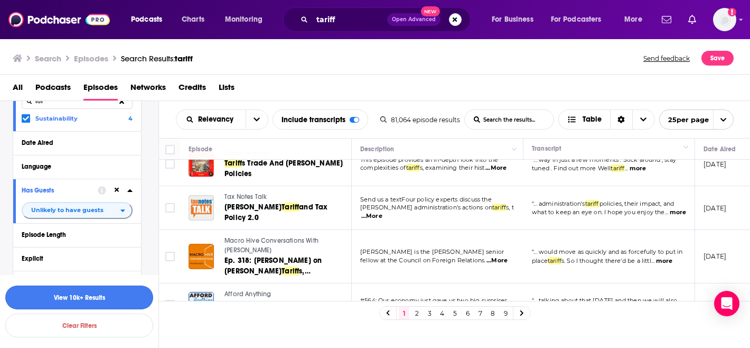
click at [82, 293] on button "View 10k+ Results" at bounding box center [79, 297] width 148 height 24
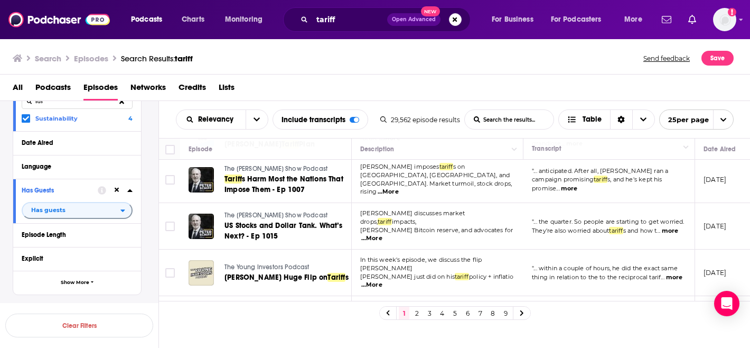
scroll to position [838, 0]
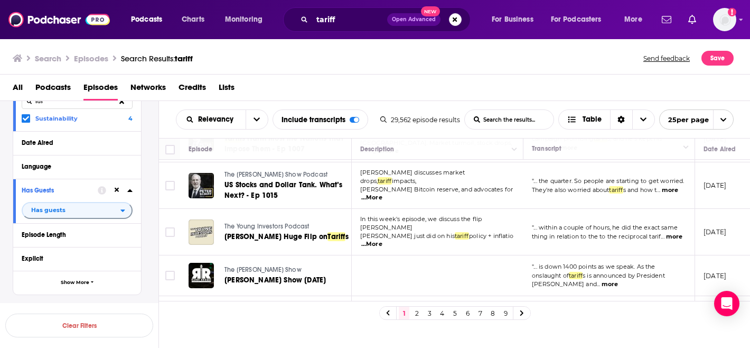
click at [418, 314] on link "2" at bounding box center [417, 312] width 11 height 13
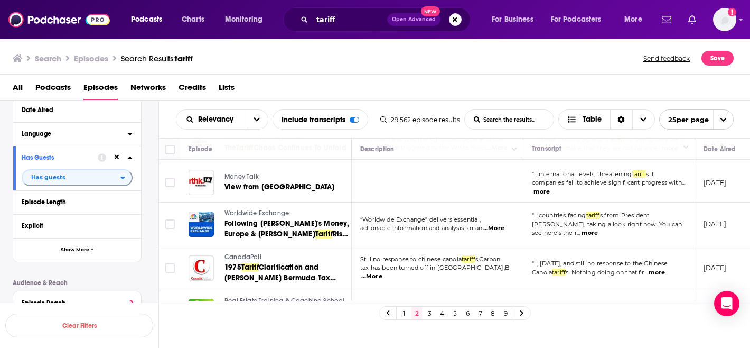
scroll to position [157, 0]
click at [69, 129] on button "Language" at bounding box center [75, 131] width 106 height 13
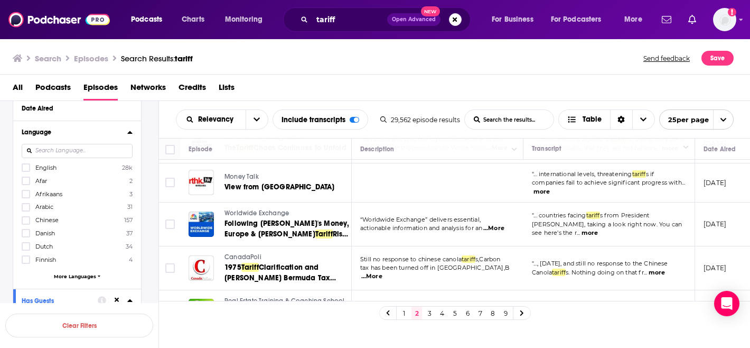
click at [39, 166] on span "English" at bounding box center [45, 167] width 21 height 7
click at [26, 171] on input "multiSelectOption-en-0" at bounding box center [26, 171] width 0 height 0
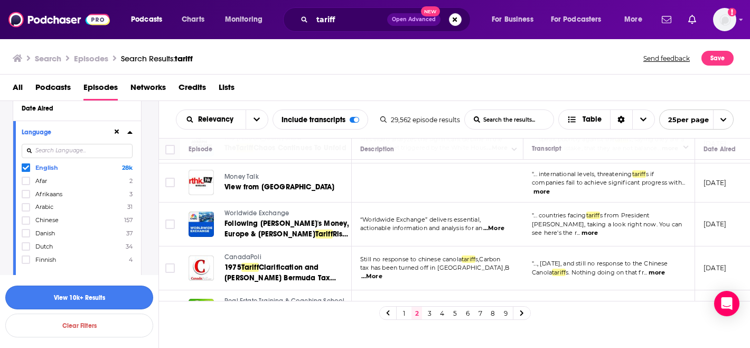
click at [61, 298] on button "View 10k+ Results" at bounding box center [79, 297] width 148 height 24
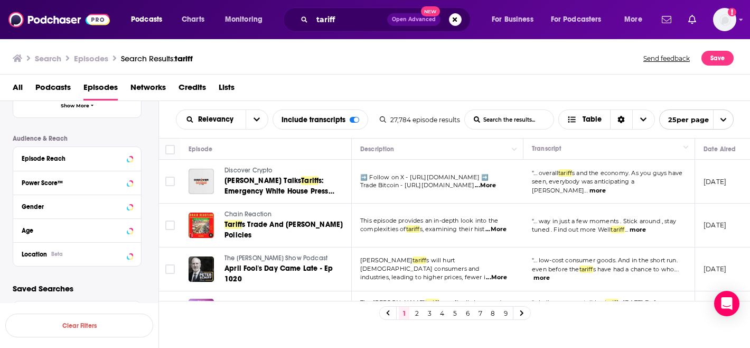
scroll to position [338, 0]
click at [81, 255] on div "Location Beta" at bounding box center [64, 253] width 84 height 7
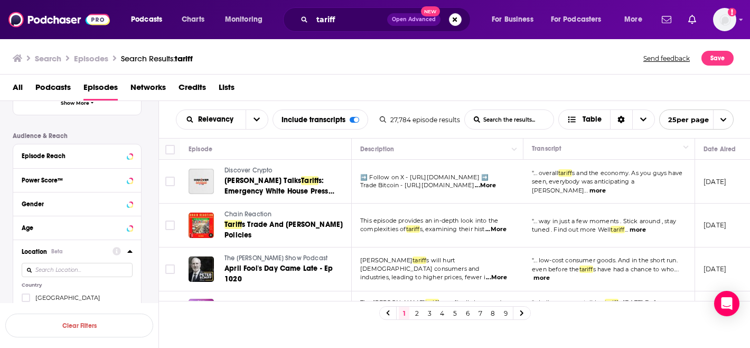
scroll to position [369, 0]
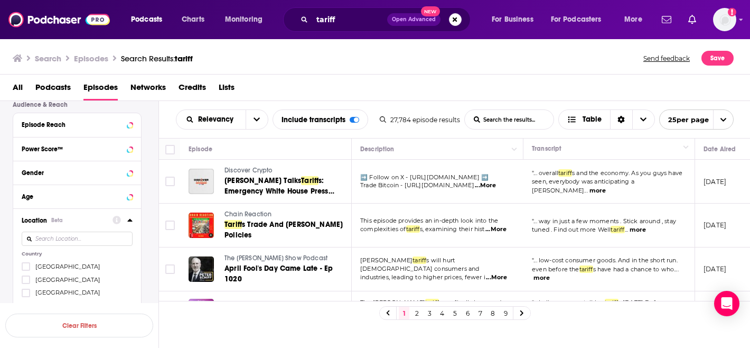
click at [71, 270] on span "[GEOGRAPHIC_DATA]" at bounding box center [67, 266] width 65 height 7
click at [26, 270] on input "multiSelectOption-unitedstates-0" at bounding box center [26, 270] width 0 height 0
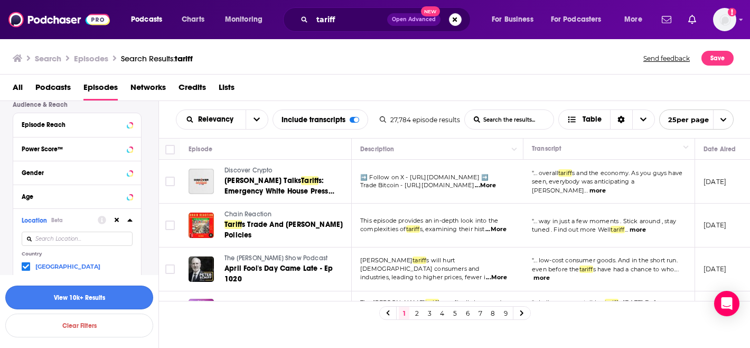
click at [85, 303] on button "View 10k+ Results" at bounding box center [79, 297] width 148 height 24
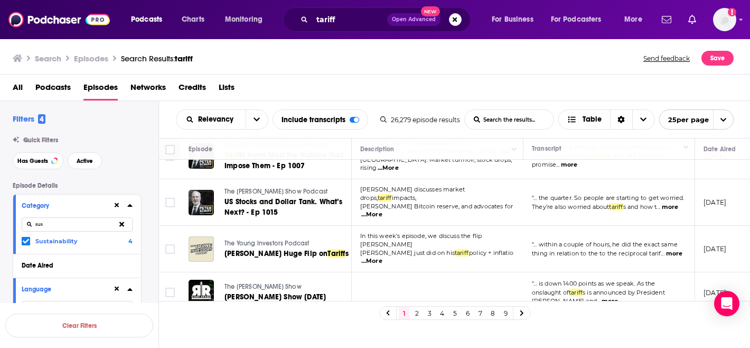
scroll to position [838, 0]
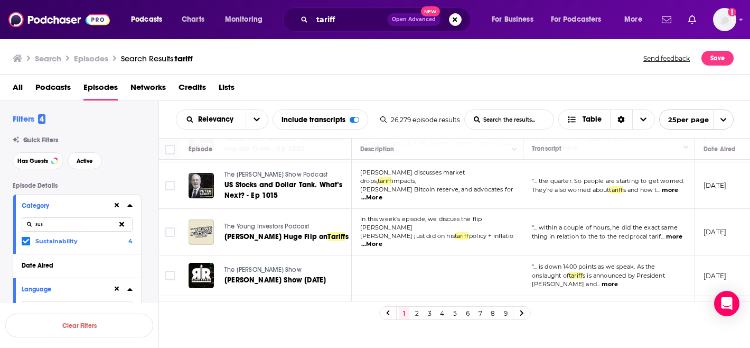
click at [526, 315] on link at bounding box center [522, 312] width 17 height 12
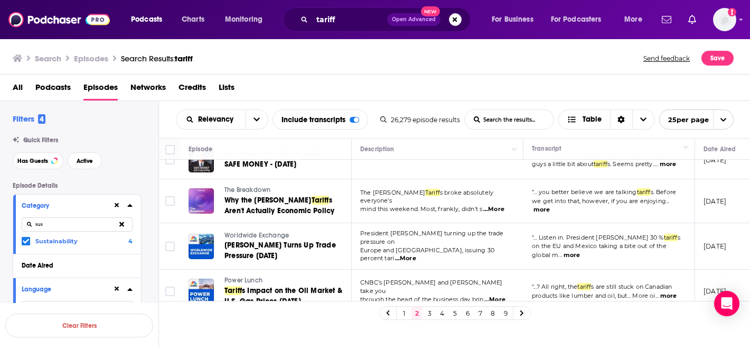
scroll to position [454, 0]
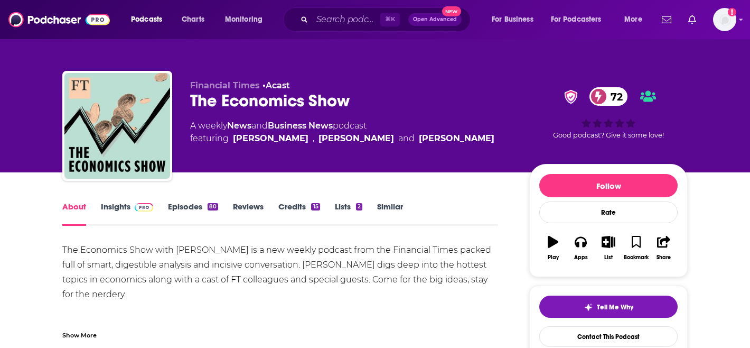
scroll to position [98, 0]
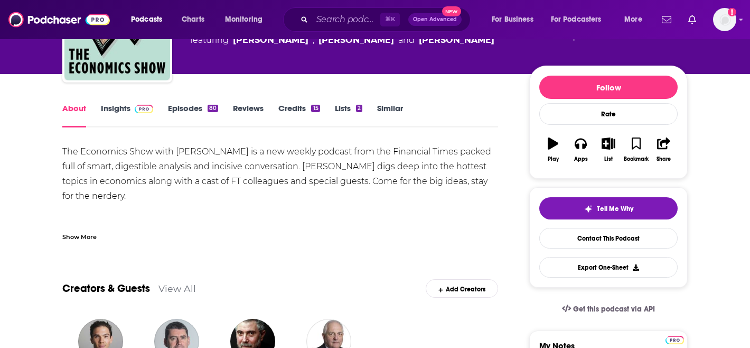
click at [172, 110] on link "Episodes 80" at bounding box center [193, 115] width 50 height 24
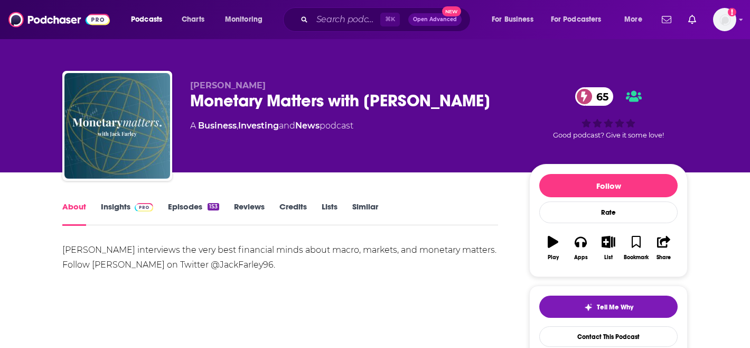
click at [179, 207] on link "Episodes 153" at bounding box center [193, 213] width 51 height 24
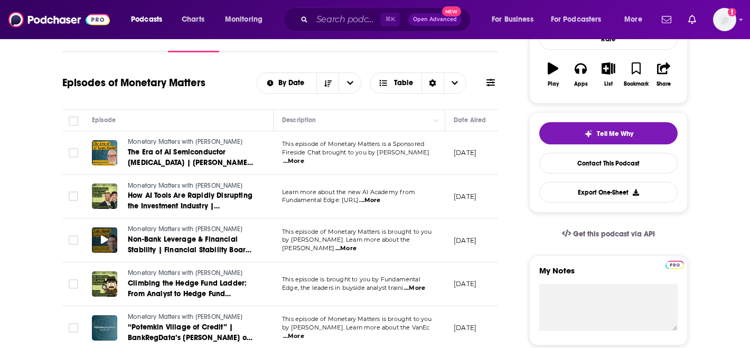
scroll to position [192, 0]
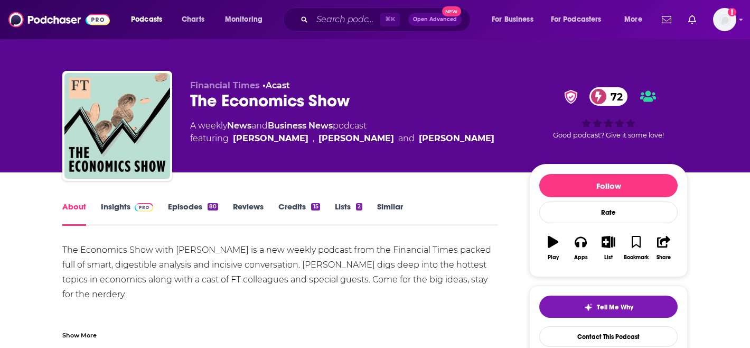
click at [107, 206] on link "Insights" at bounding box center [127, 213] width 52 height 24
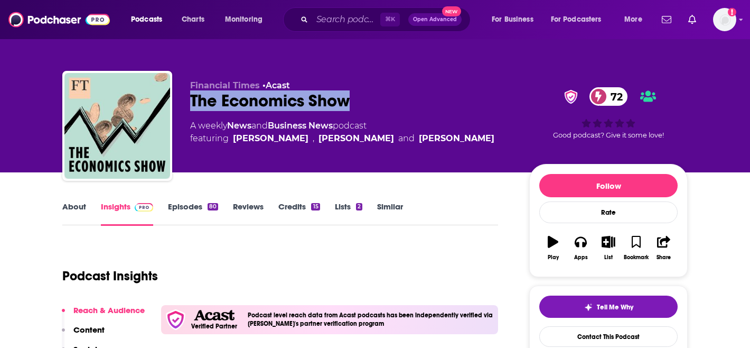
drag, startPoint x: 355, startPoint y: 101, endPoint x: 189, endPoint y: 97, distance: 166.5
click at [189, 97] on div "Financial Times • Acast The Economics Show 72 A weekly News and Business News p…" at bounding box center [375, 128] width 626 height 114
copy h2 "The Economics Show"
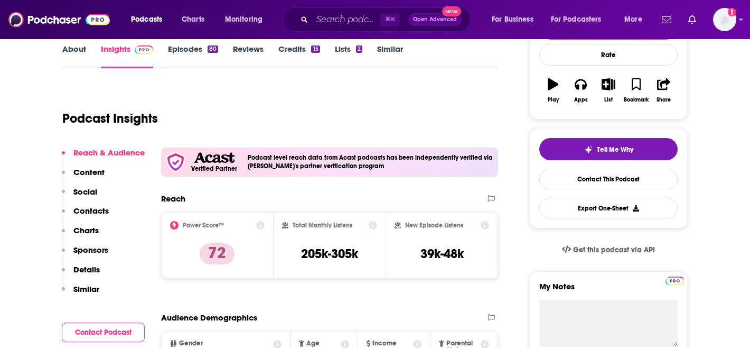
scroll to position [176, 0]
